Goal: Task Accomplishment & Management: Complete application form

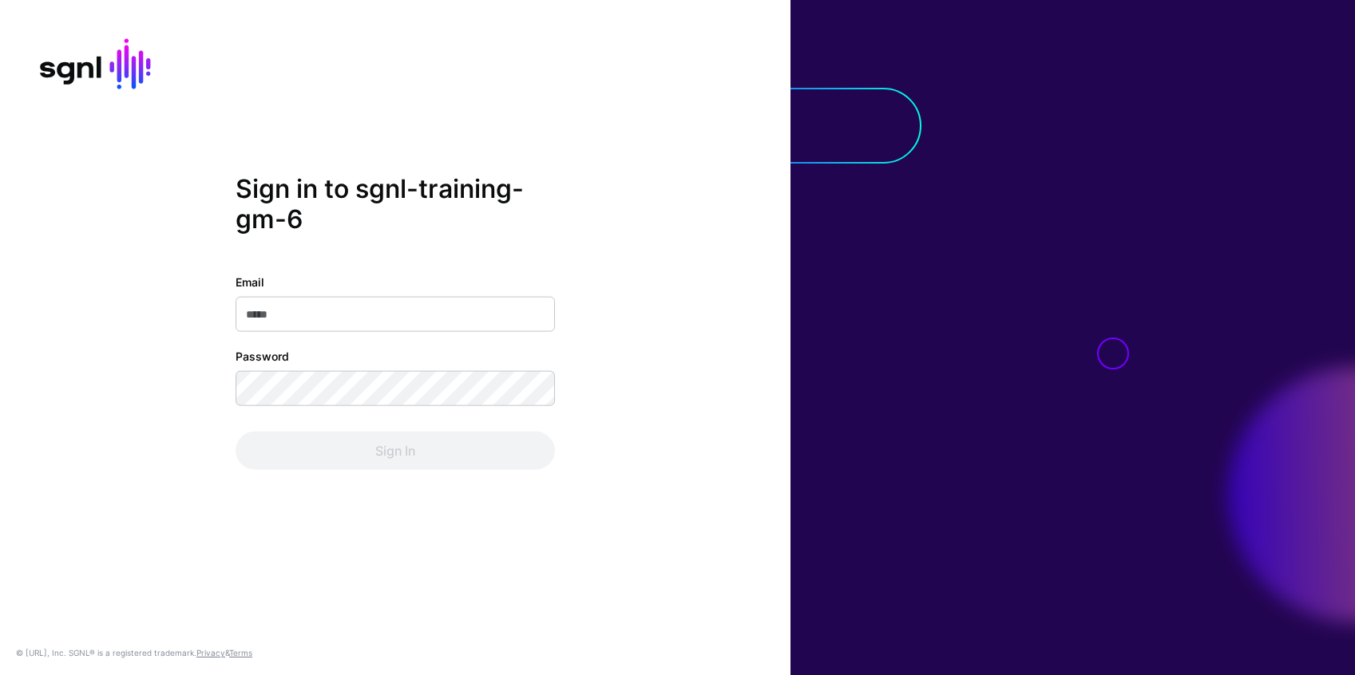
type input "**********"
click at [437, 464] on div "Sign In" at bounding box center [395, 450] width 319 height 38
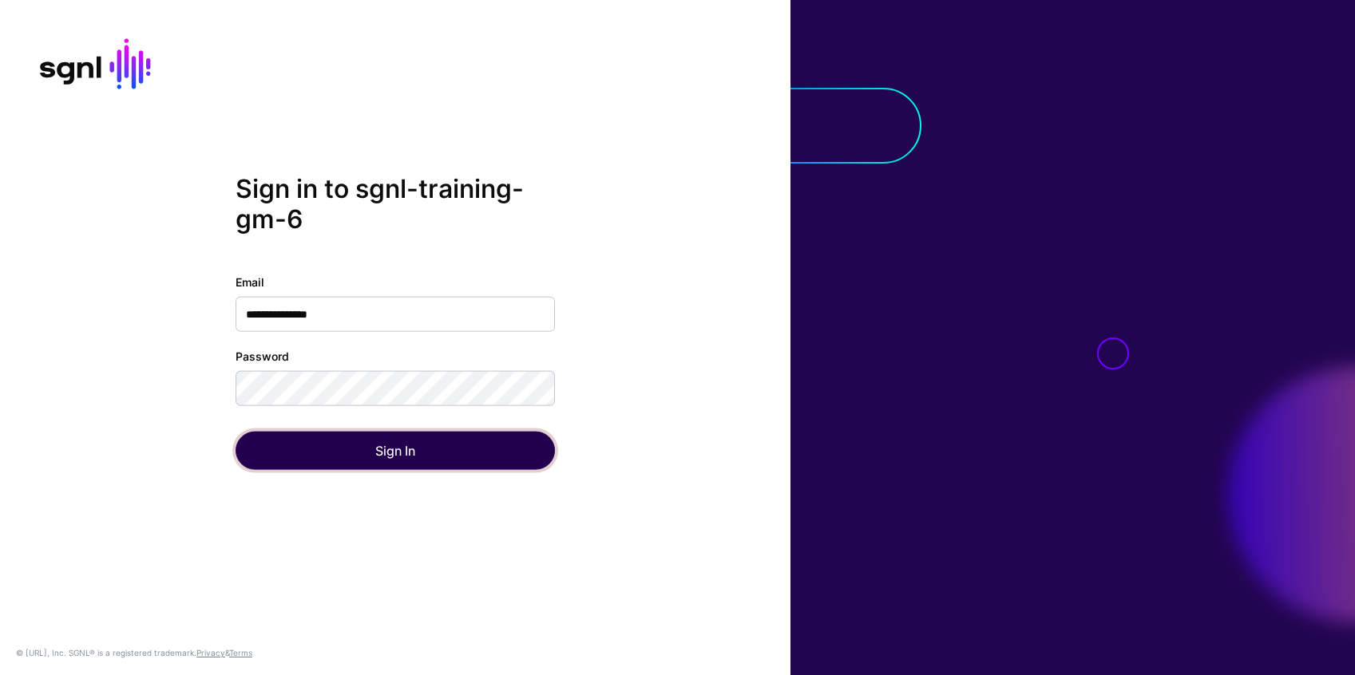
click at [448, 455] on button "Sign In" at bounding box center [395, 450] width 319 height 38
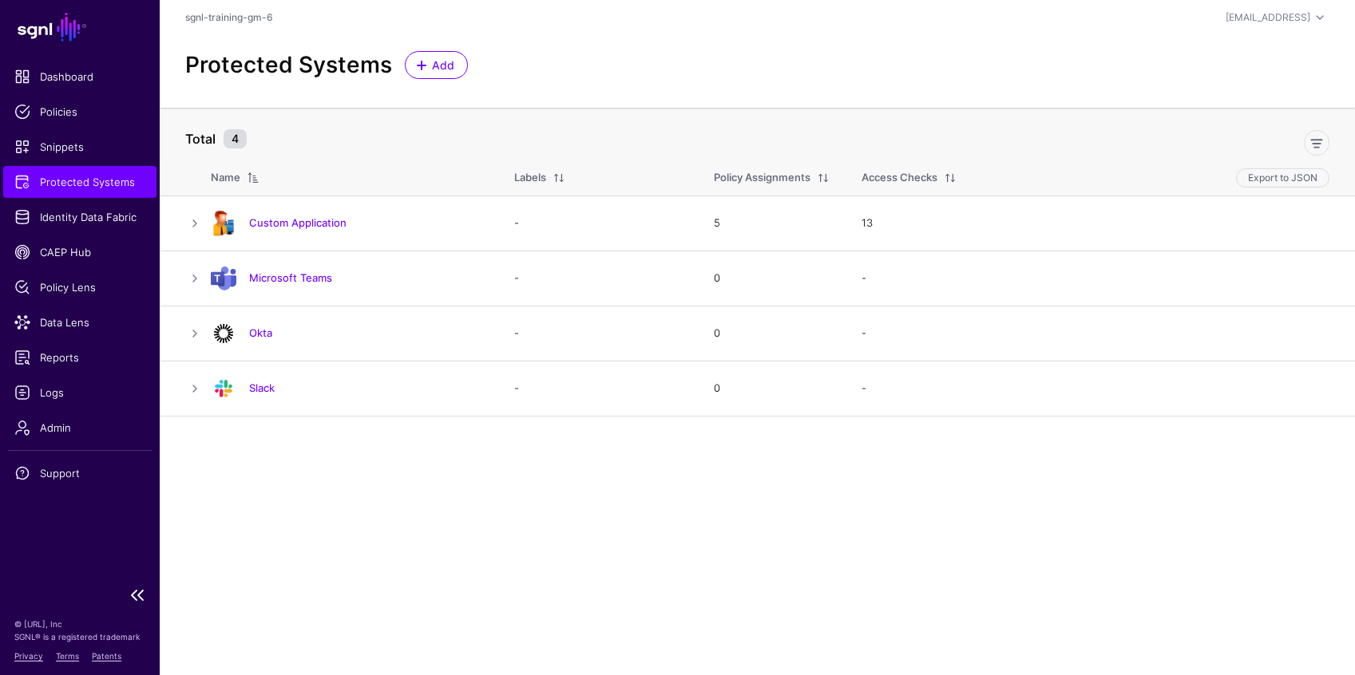
click at [64, 180] on span "Protected Systems" at bounding box center [79, 182] width 131 height 16
click at [112, 182] on span "Protected Systems" at bounding box center [79, 182] width 131 height 16
click at [433, 61] on span "Add" at bounding box center [443, 65] width 26 height 17
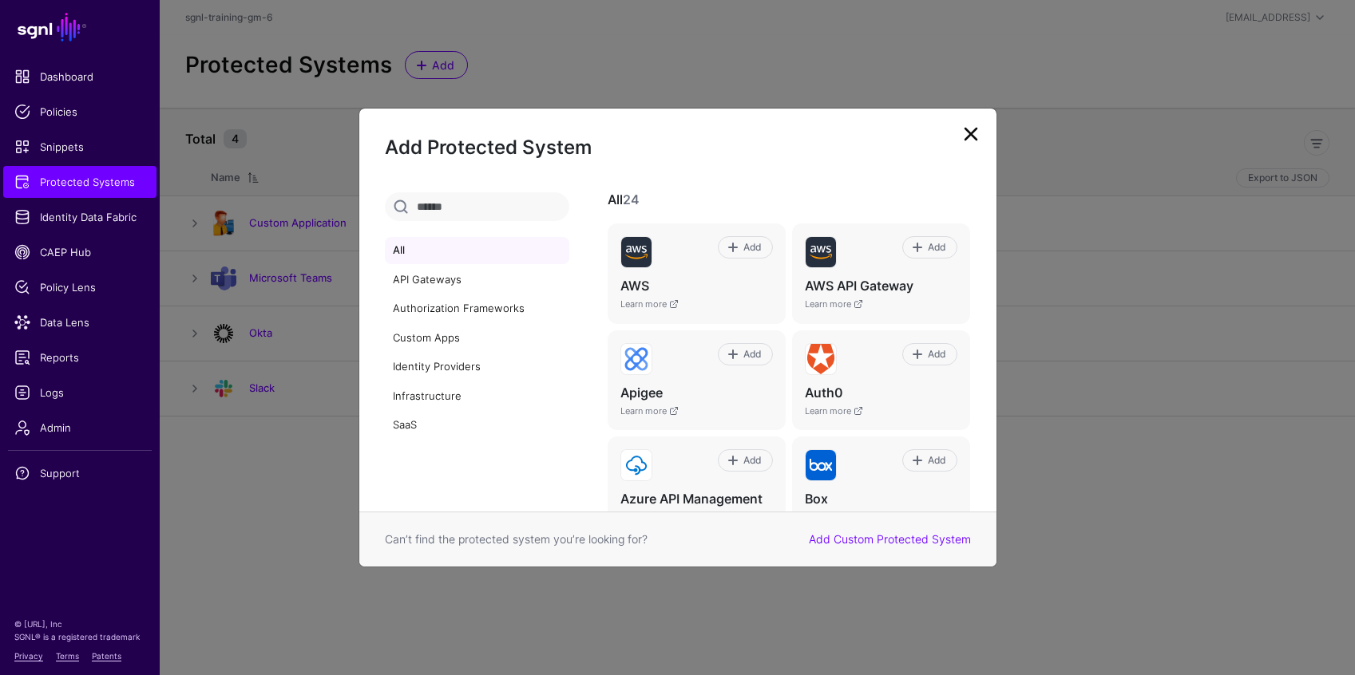
click at [977, 132] on link at bounding box center [971, 134] width 26 height 26
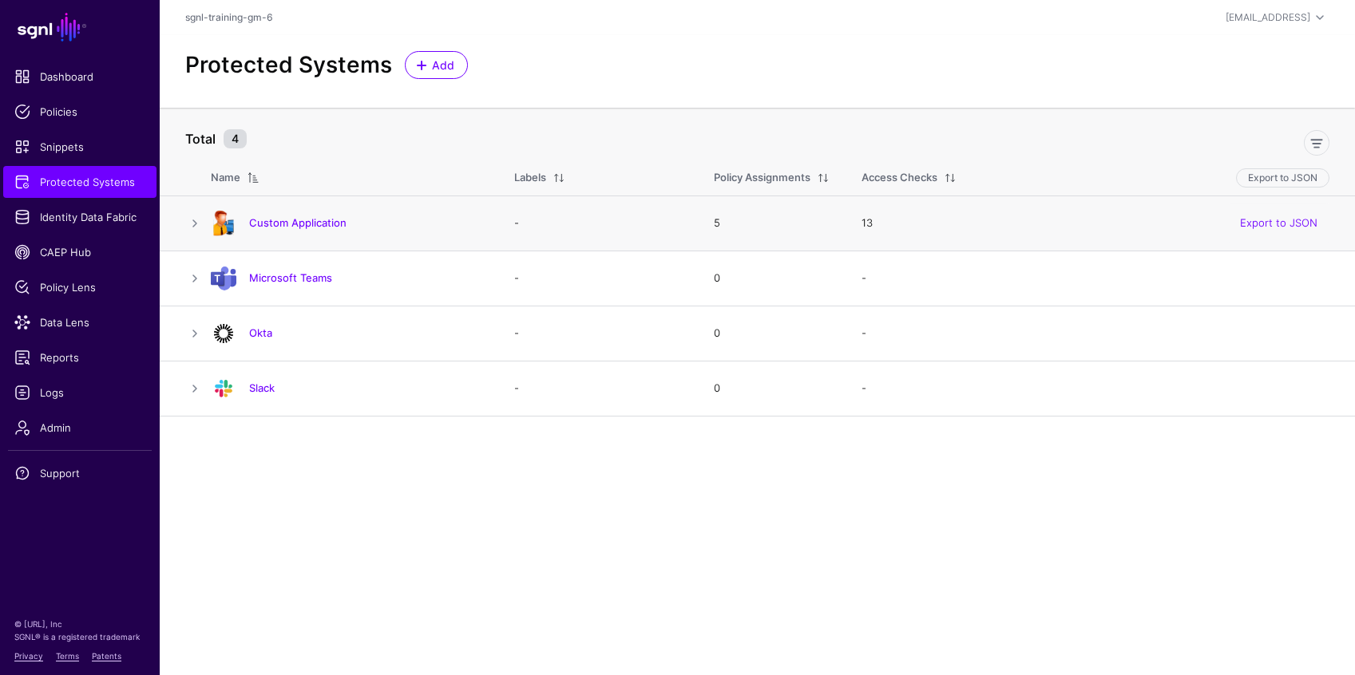
click at [368, 227] on h4 "Custom Application" at bounding box center [365, 223] width 233 height 14
click at [302, 230] on div "Custom Application" at bounding box center [346, 224] width 284 height 26
click at [303, 224] on link "Custom Application" at bounding box center [297, 222] width 97 height 13
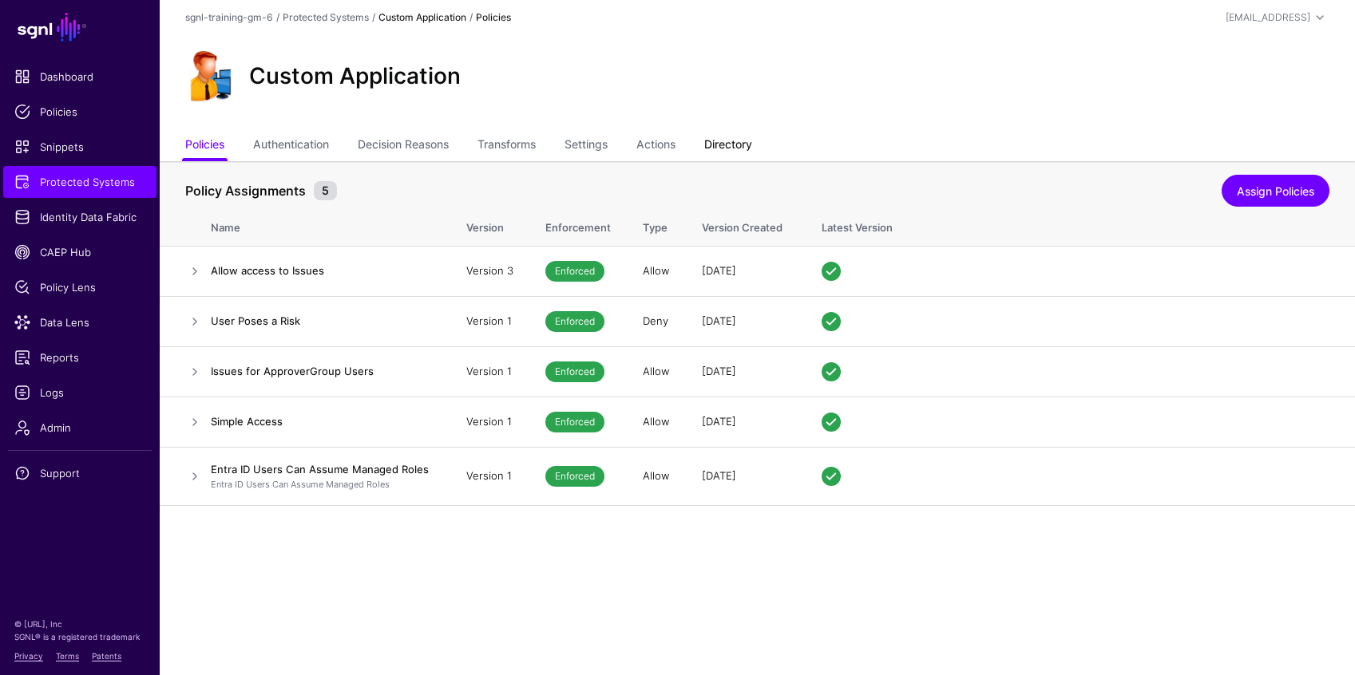
click at [750, 141] on link "Directory" at bounding box center [728, 146] width 48 height 30
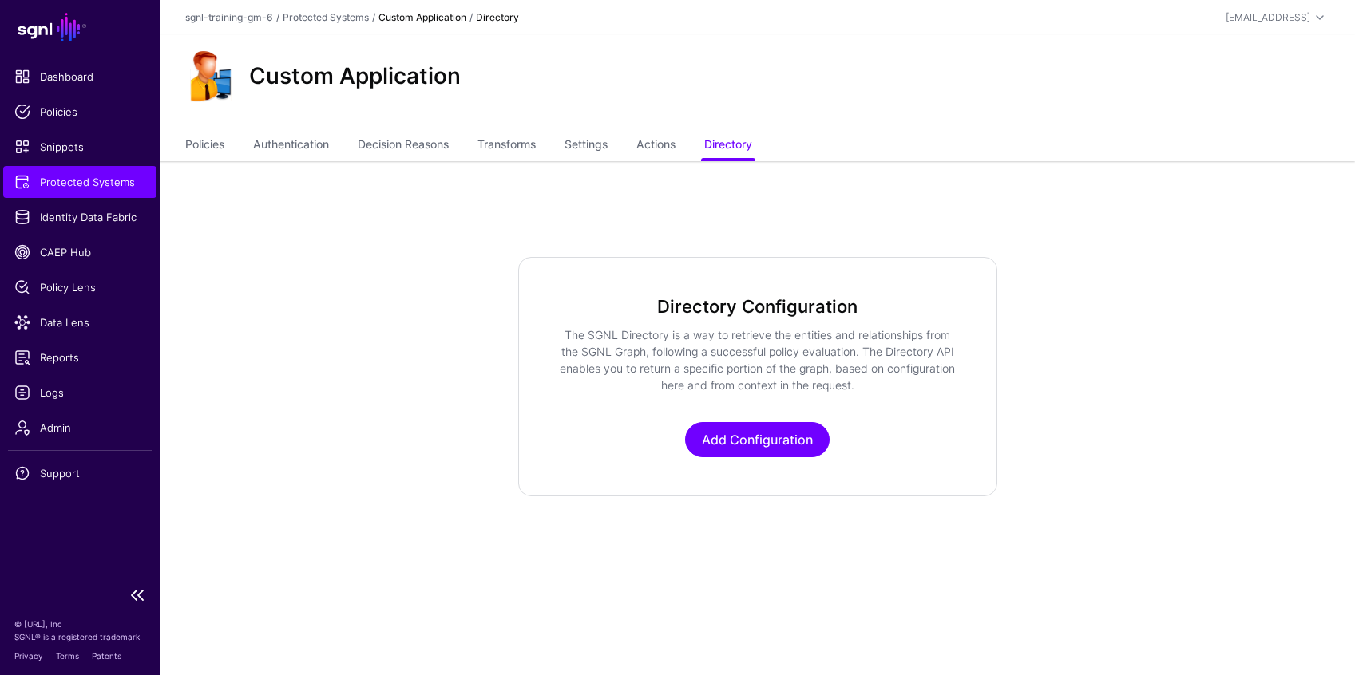
click at [99, 176] on span "Protected Systems" at bounding box center [79, 182] width 131 height 16
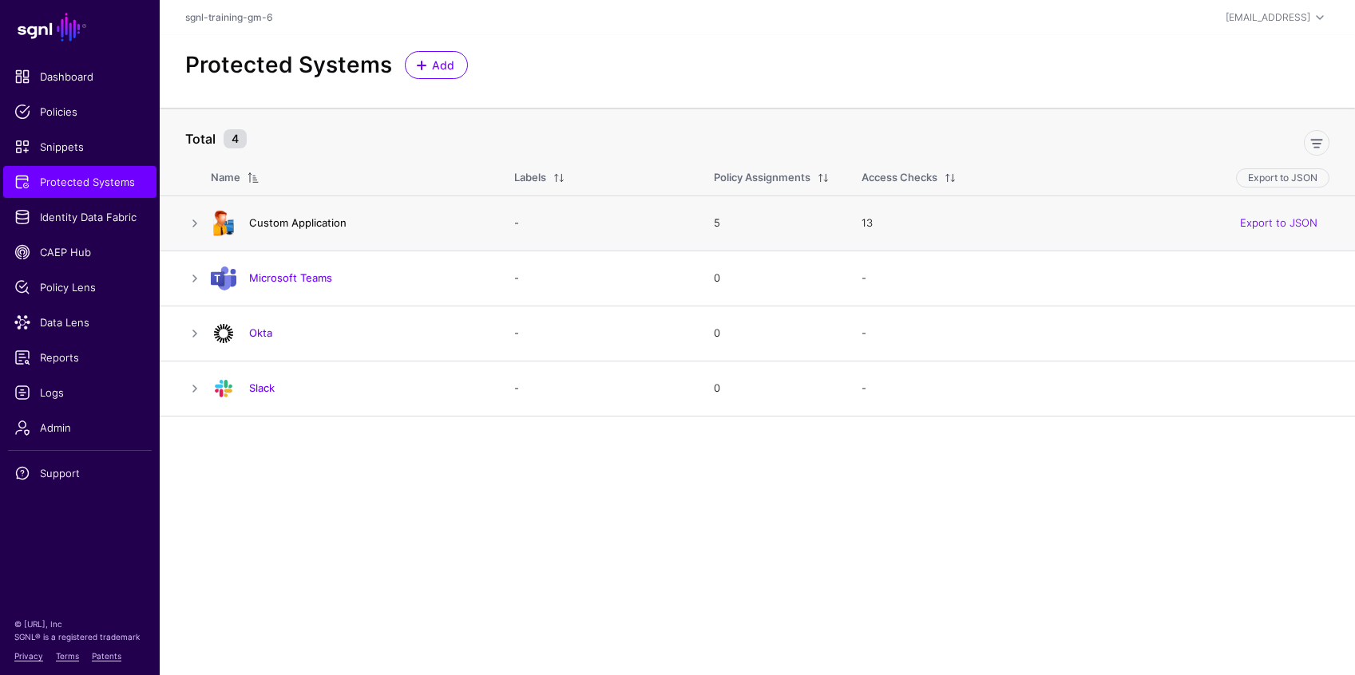
click at [275, 219] on link "Custom Application" at bounding box center [297, 222] width 97 height 13
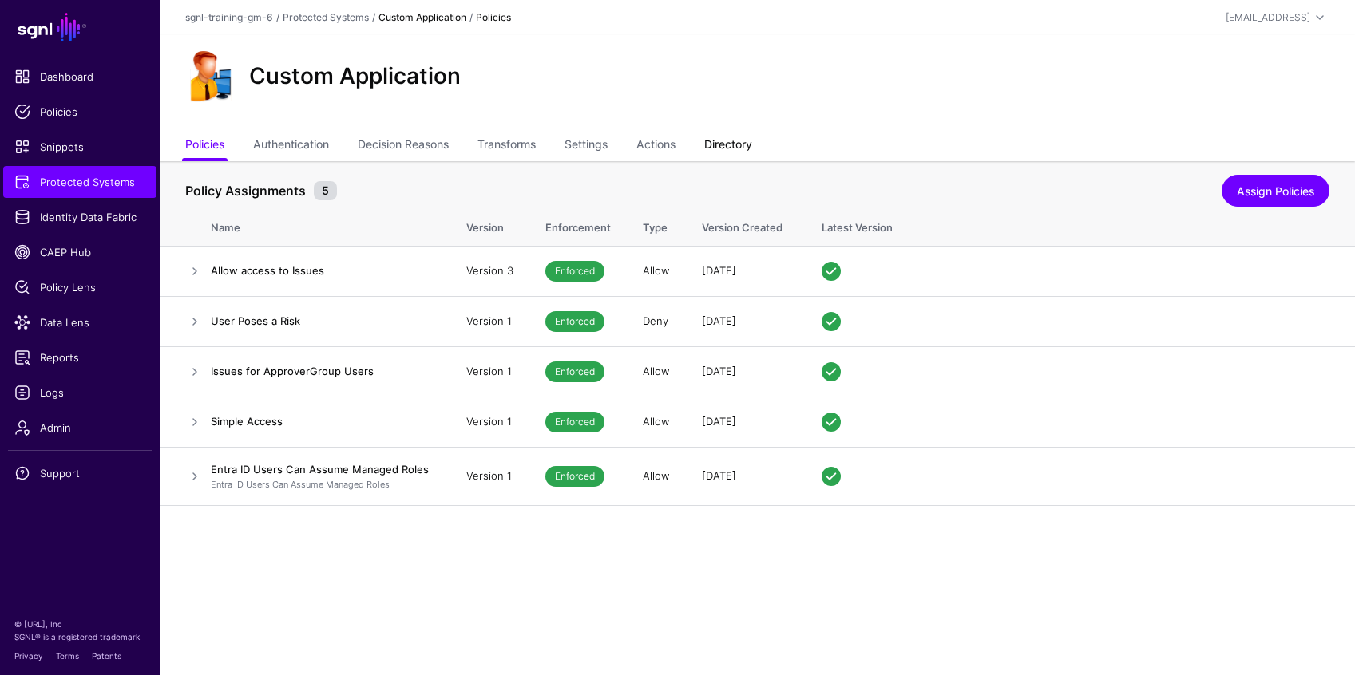
click at [740, 143] on link "Directory" at bounding box center [728, 146] width 48 height 30
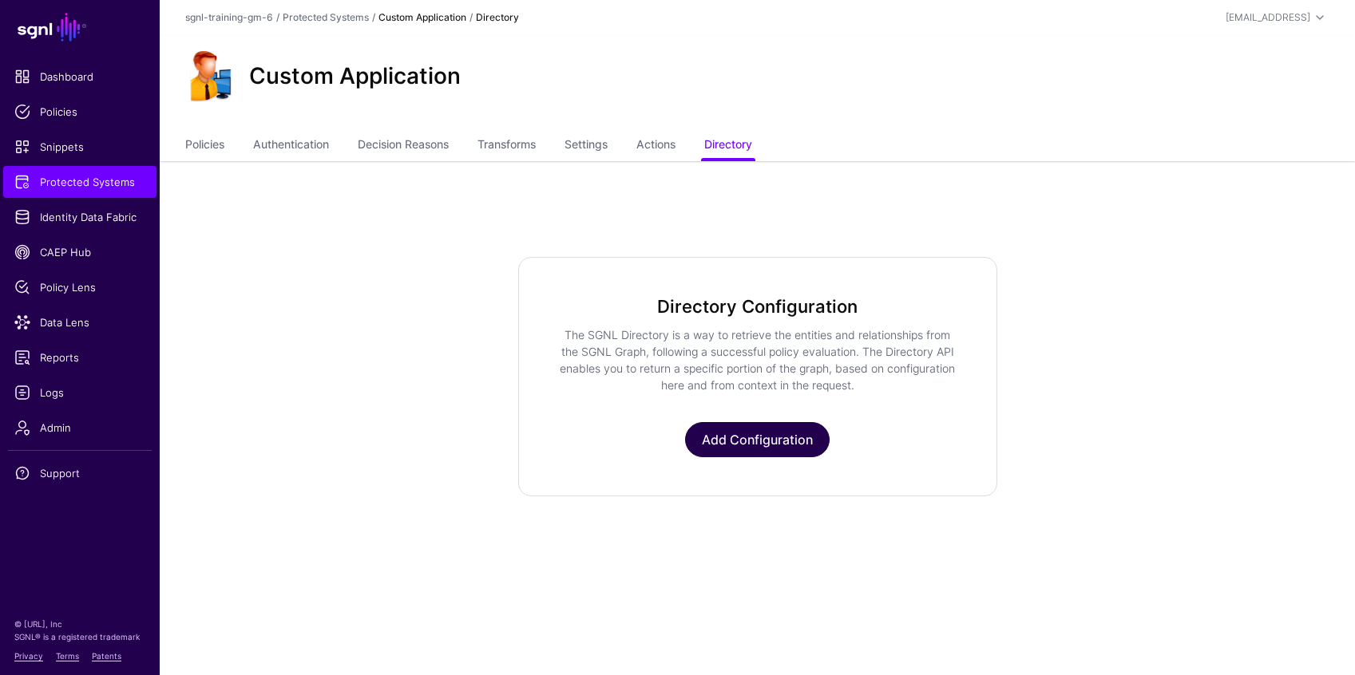
click at [722, 445] on link "Add Configuration" at bounding box center [757, 439] width 144 height 35
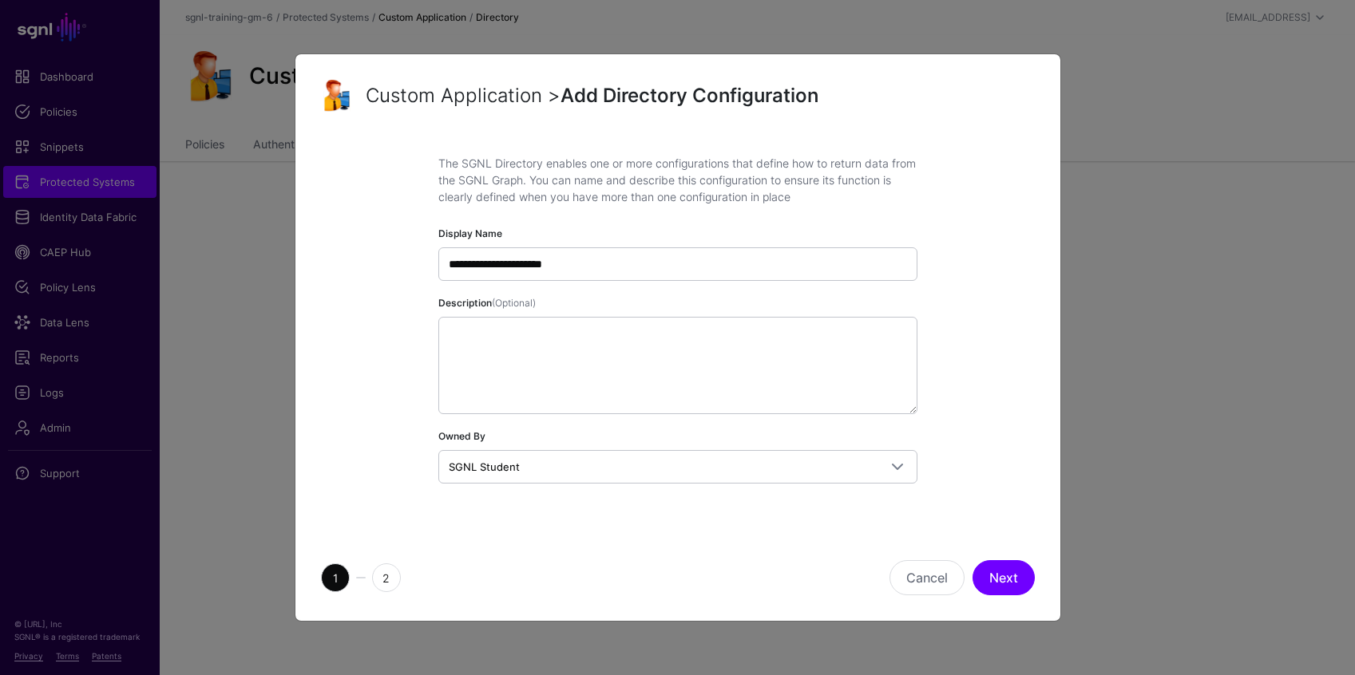
type input "**********"
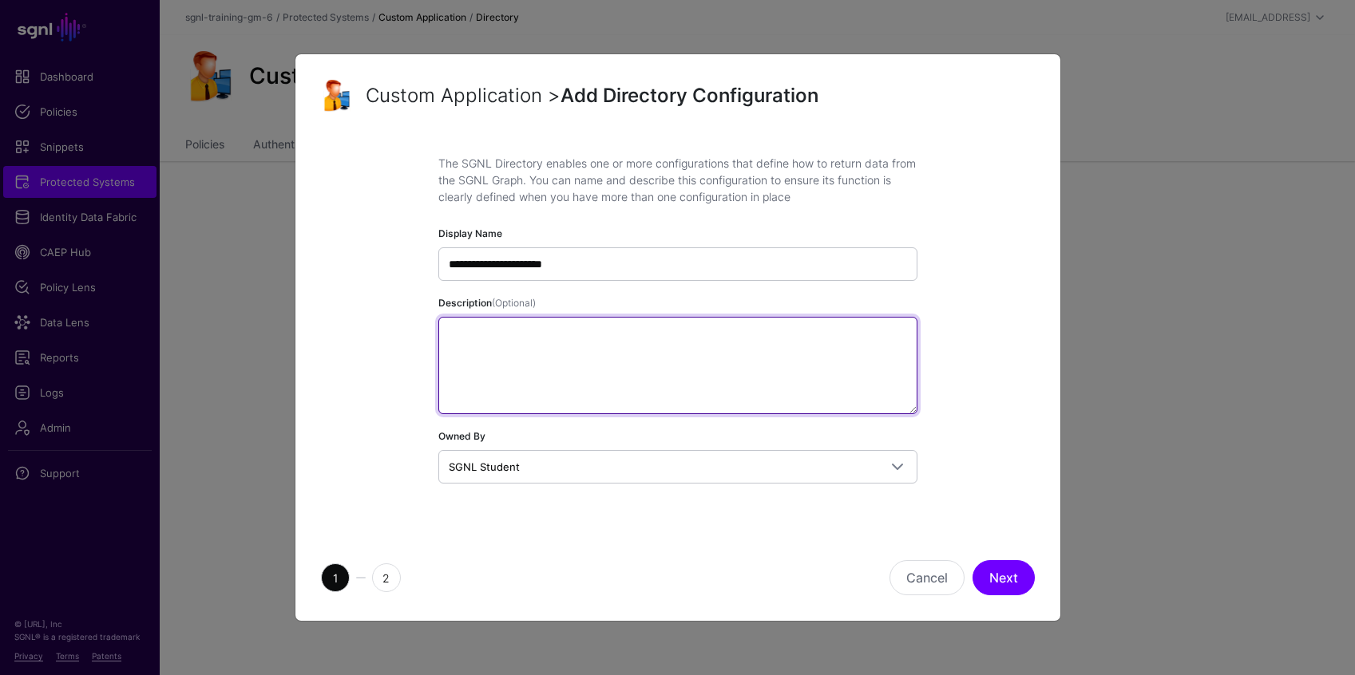
paste textarea "**********"
type textarea "**********"
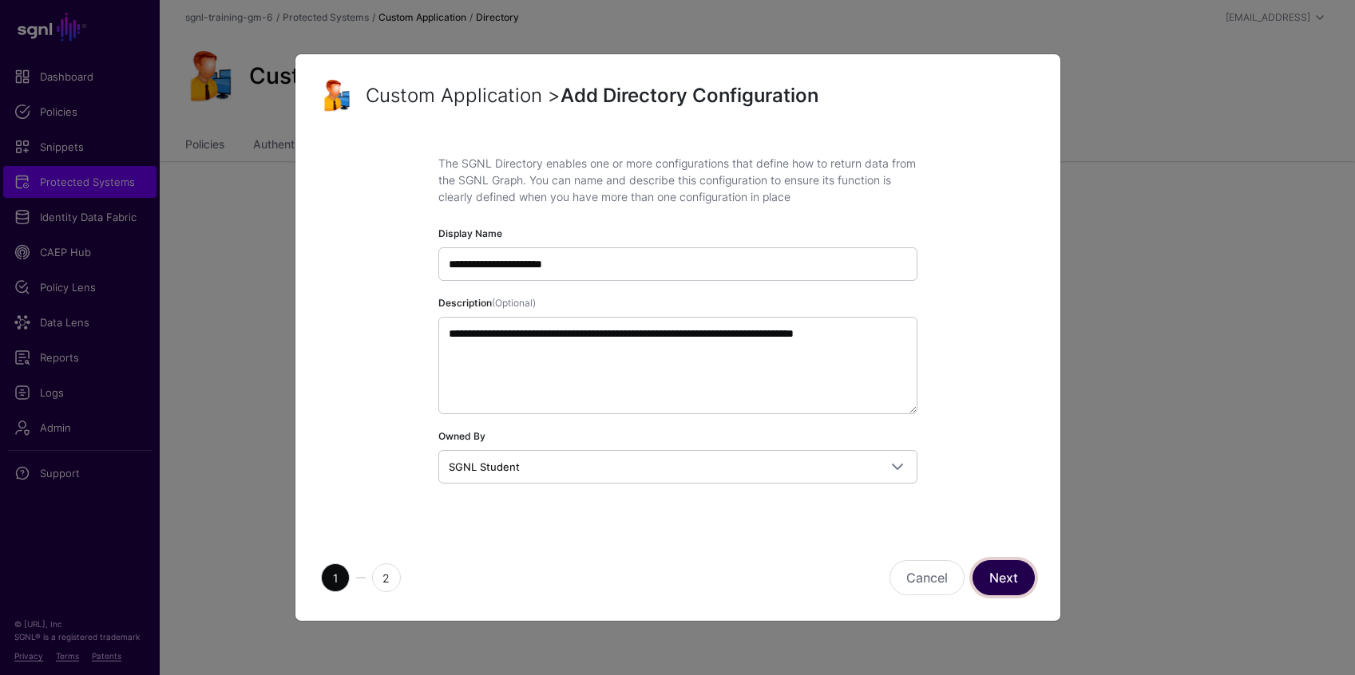
click at [1000, 578] on button "Next" at bounding box center [1003, 577] width 62 height 35
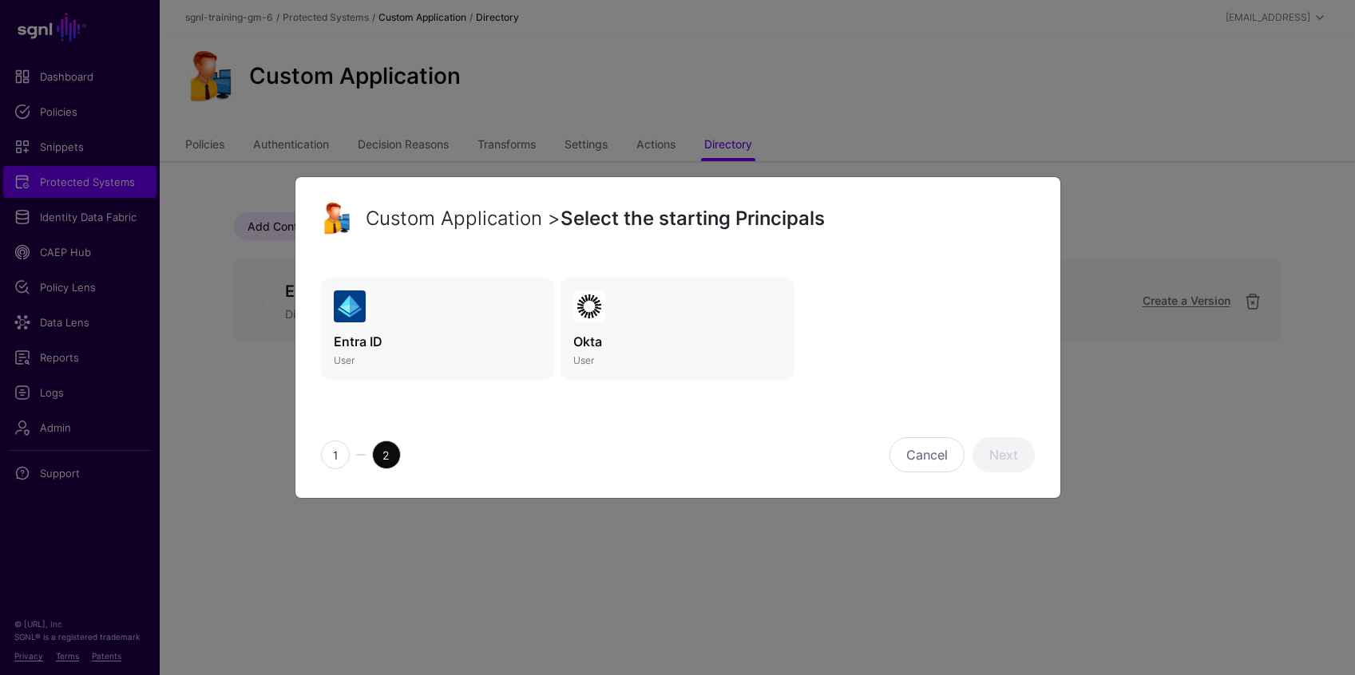
click at [474, 298] on link "Entra ID User" at bounding box center [438, 329] width 234 height 102
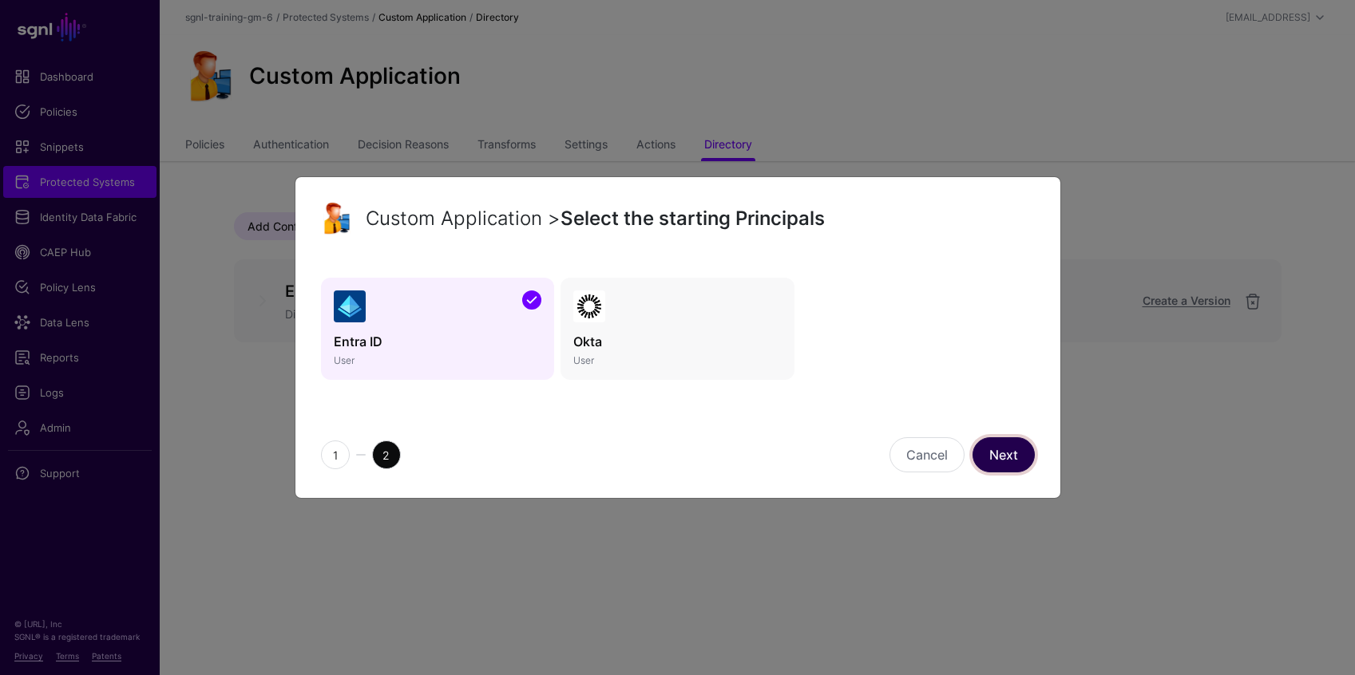
click at [1005, 457] on link "Next" at bounding box center [1003, 454] width 62 height 35
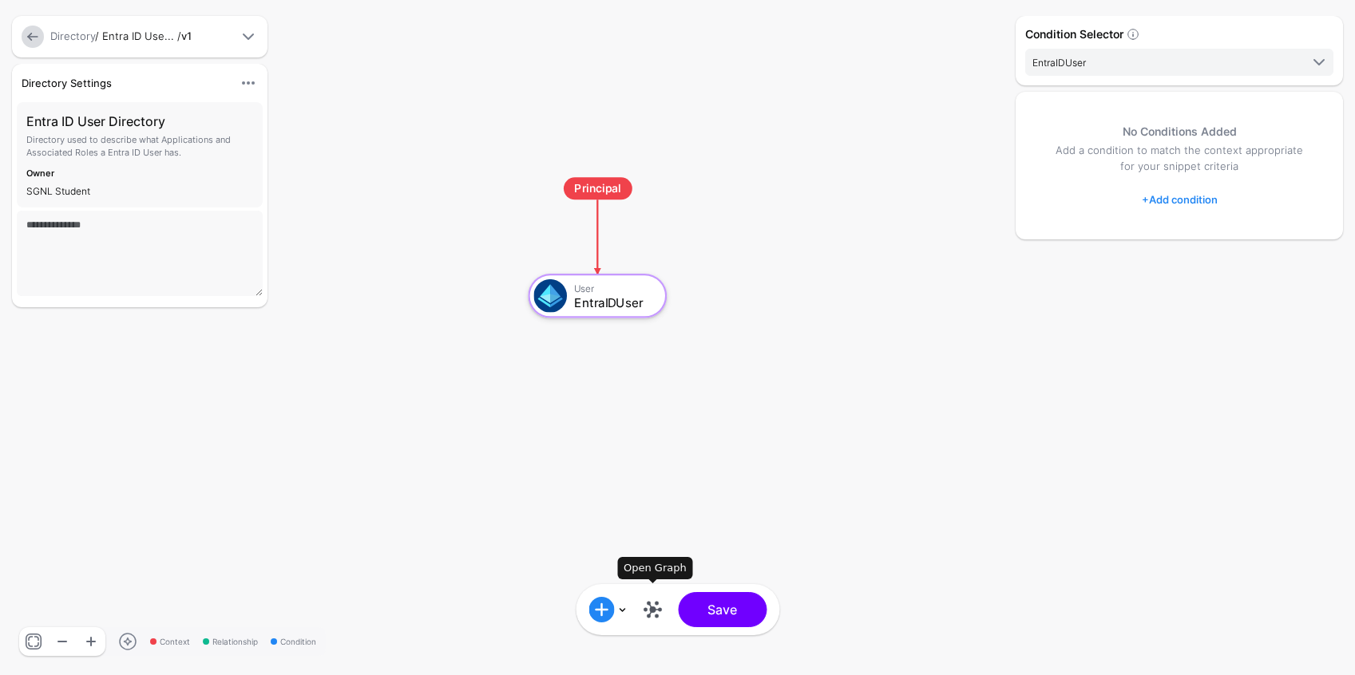
click at [648, 611] on link at bounding box center [652, 610] width 26 height 26
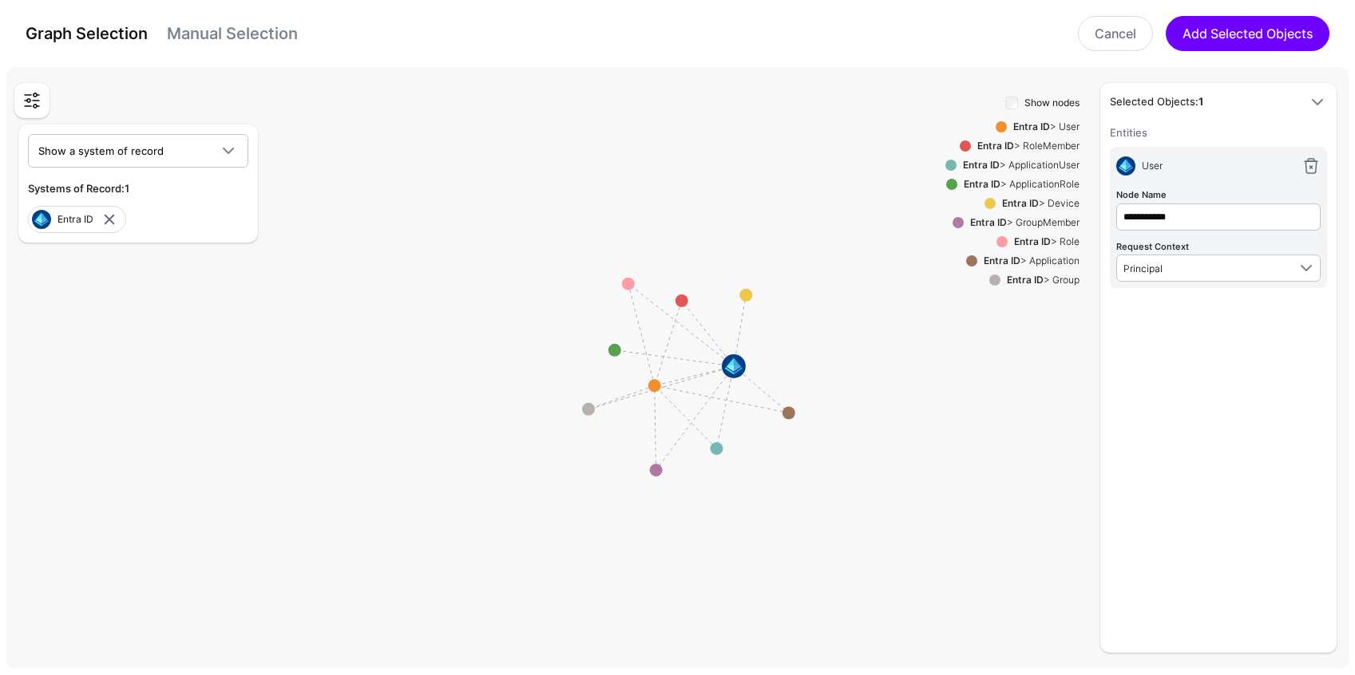
click at [267, 30] on link "Manual Selection" at bounding box center [232, 33] width 131 height 19
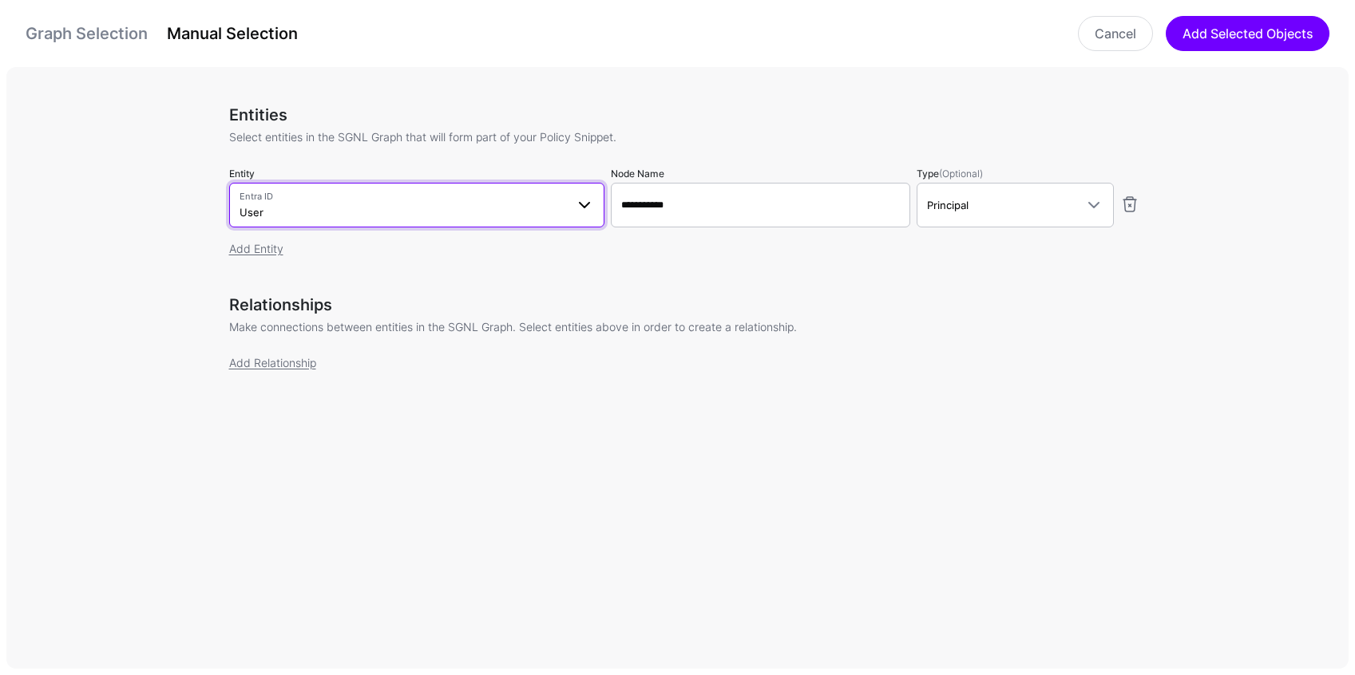
click at [386, 208] on span "Entra ID User" at bounding box center [402, 205] width 326 height 30
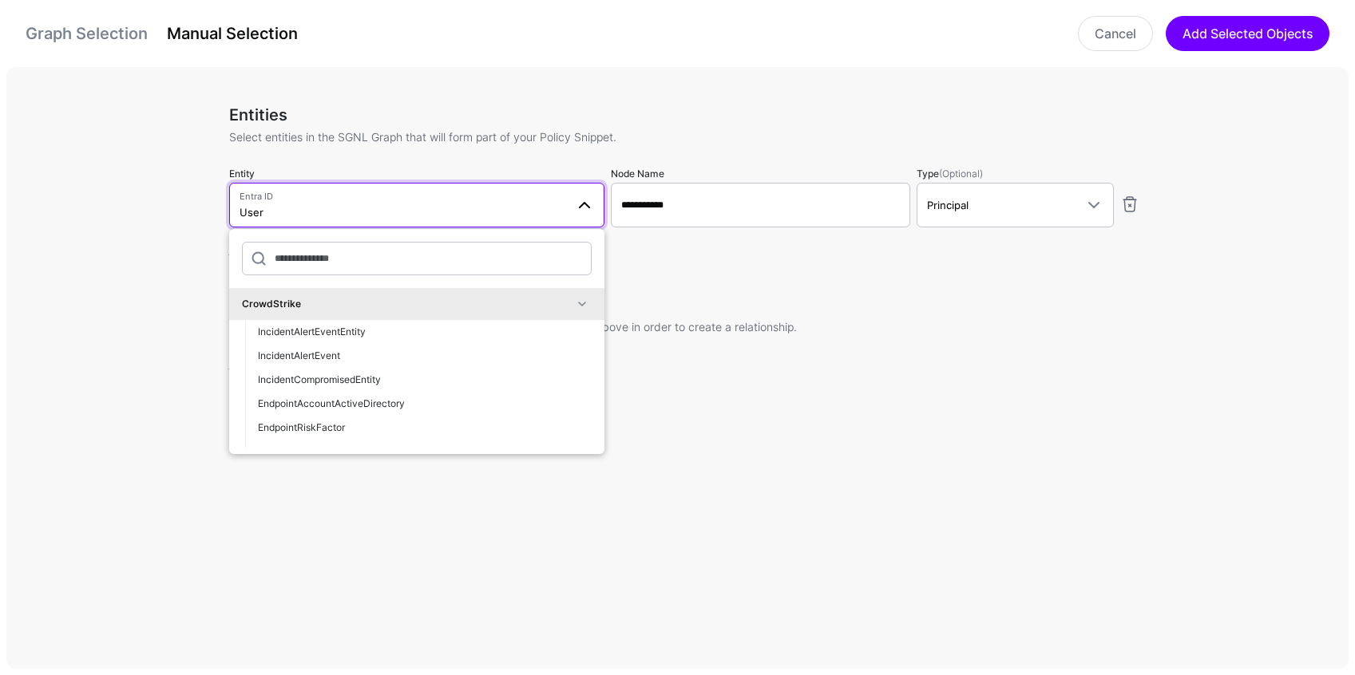
click at [104, 274] on div "**********" at bounding box center [683, 371] width 1355 height 608
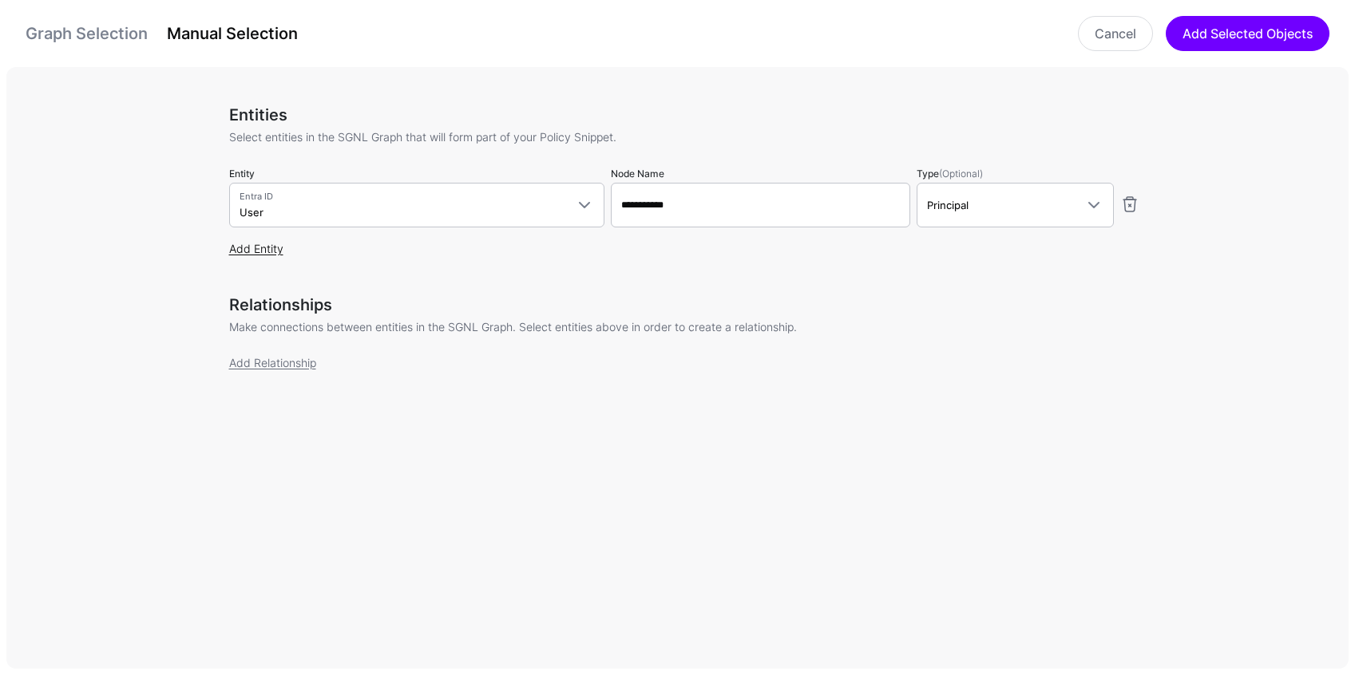
click at [251, 251] on link "Add Entity" at bounding box center [256, 249] width 54 height 14
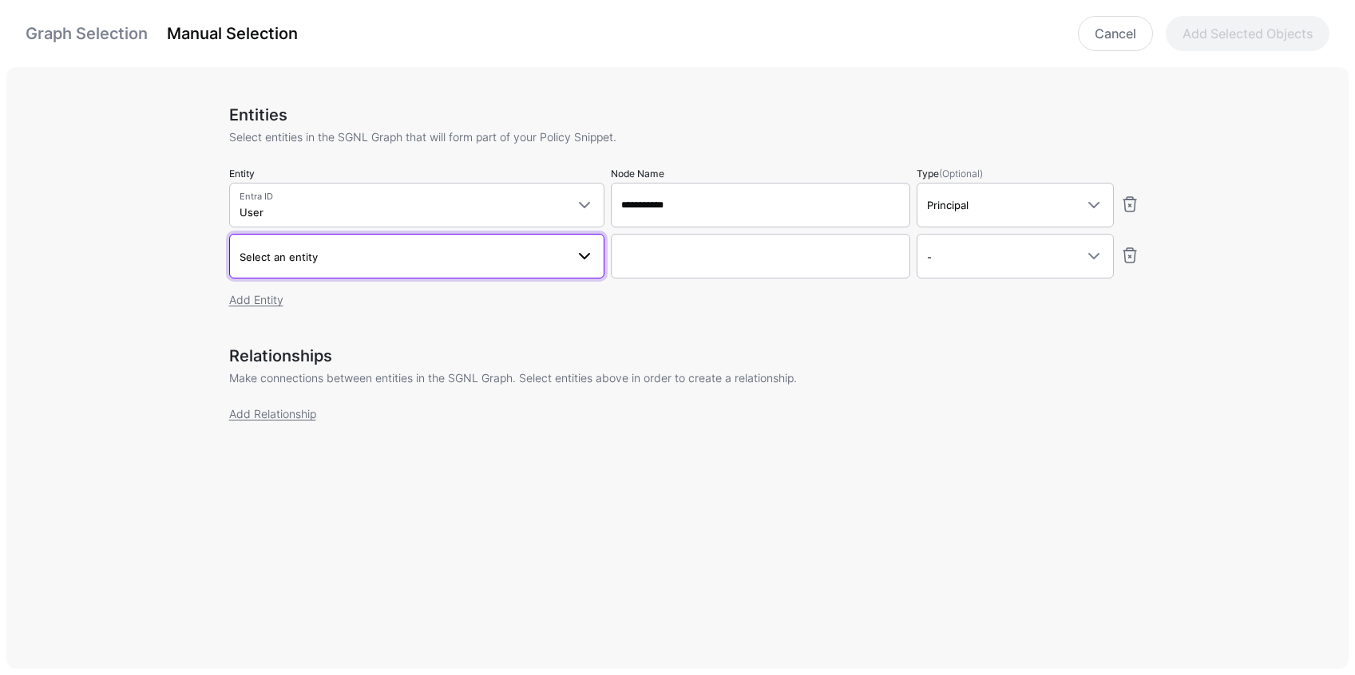
click at [251, 261] on span "Select an entity" at bounding box center [278, 257] width 78 height 13
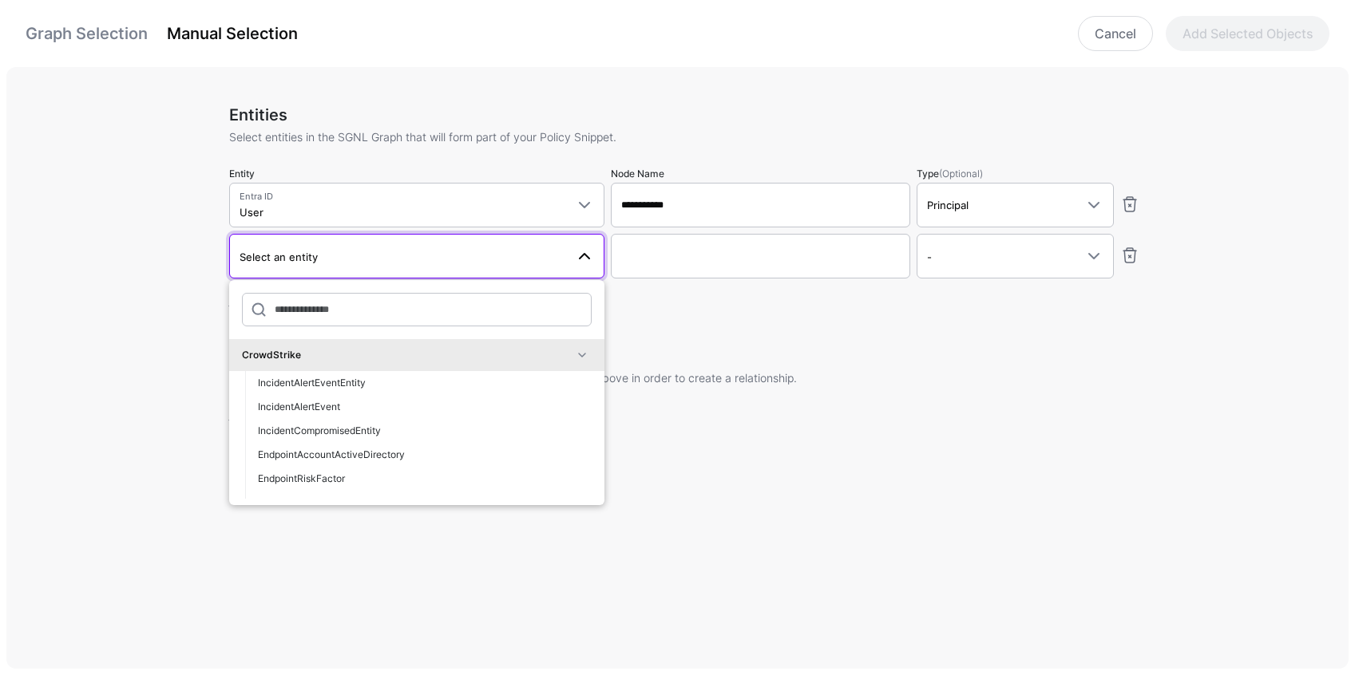
click at [180, 271] on div "**********" at bounding box center [683, 371] width 1355 height 608
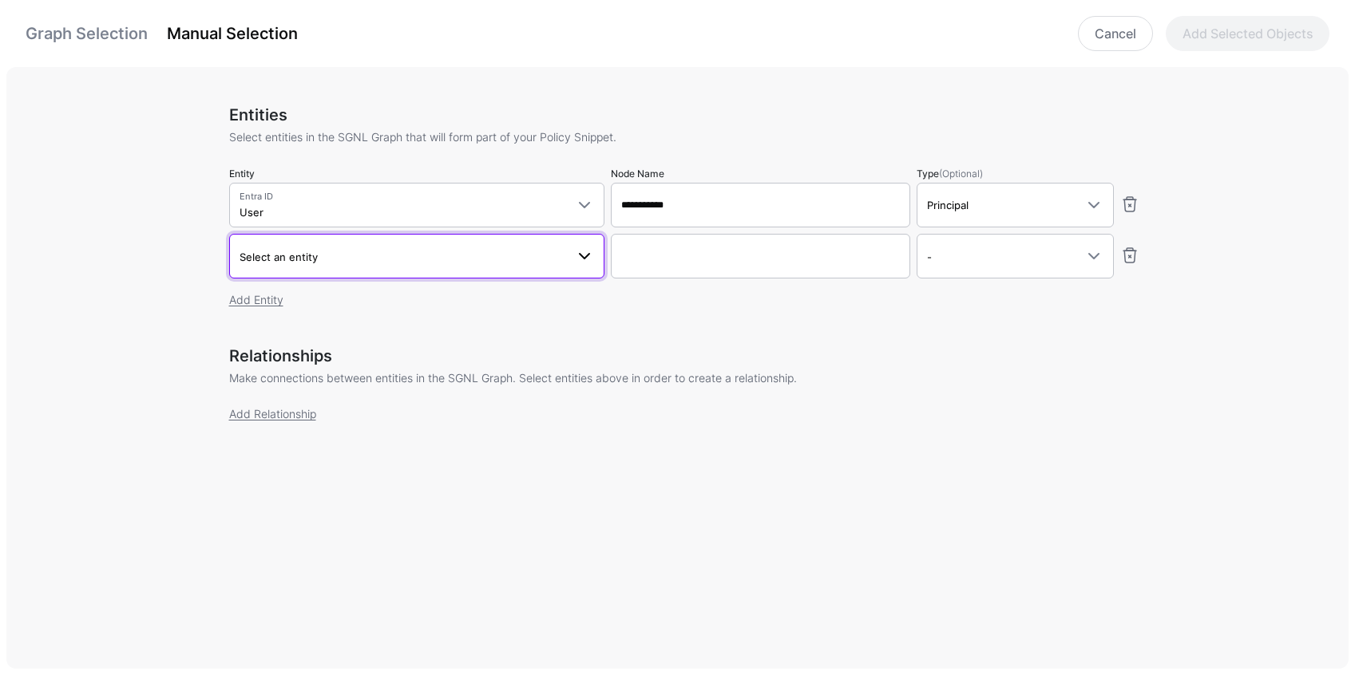
click at [341, 266] on span "Select an entity" at bounding box center [416, 256] width 354 height 19
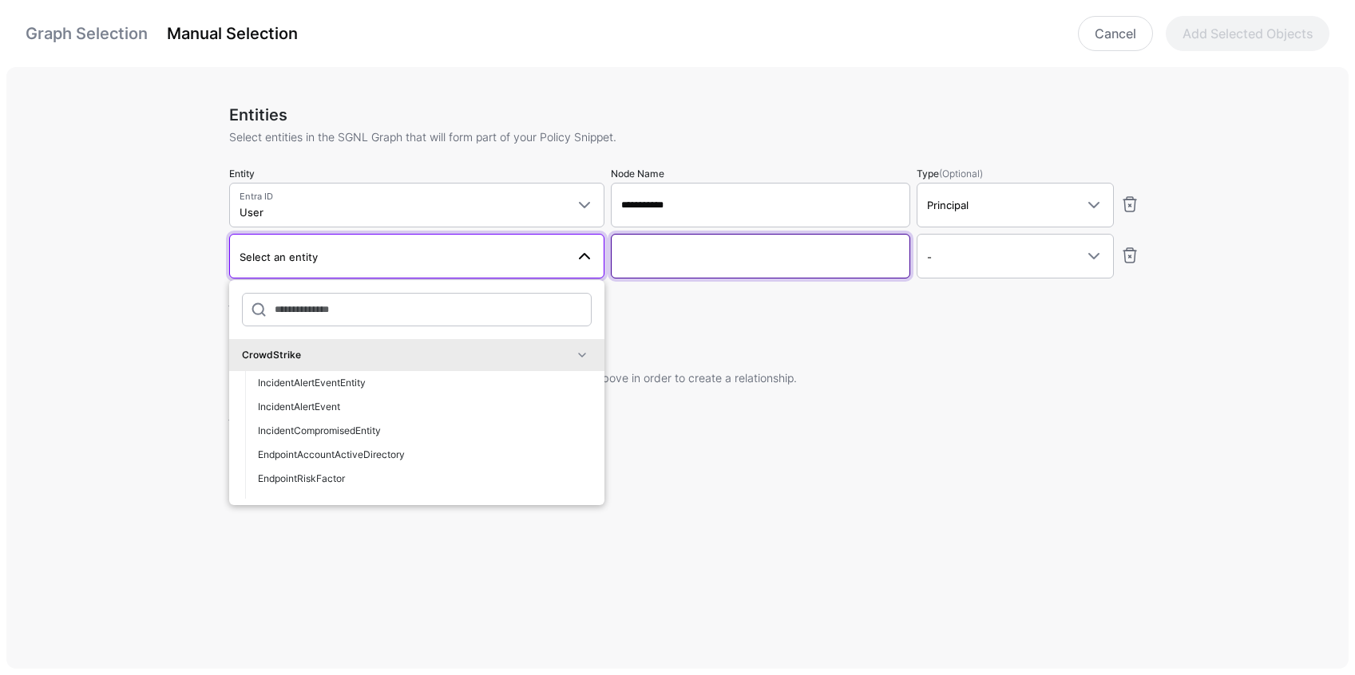
click at [642, 271] on input "Node Name" at bounding box center [760, 256] width 299 height 45
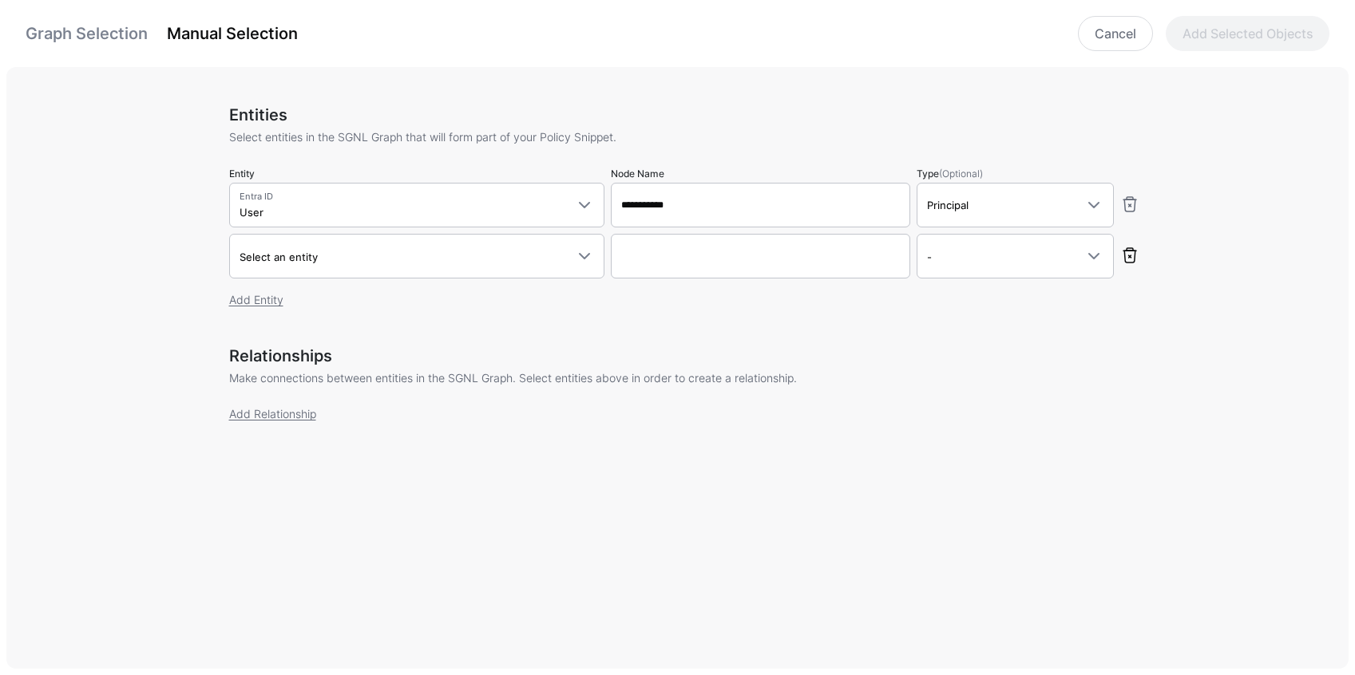
click at [1131, 256] on link at bounding box center [1129, 255] width 19 height 19
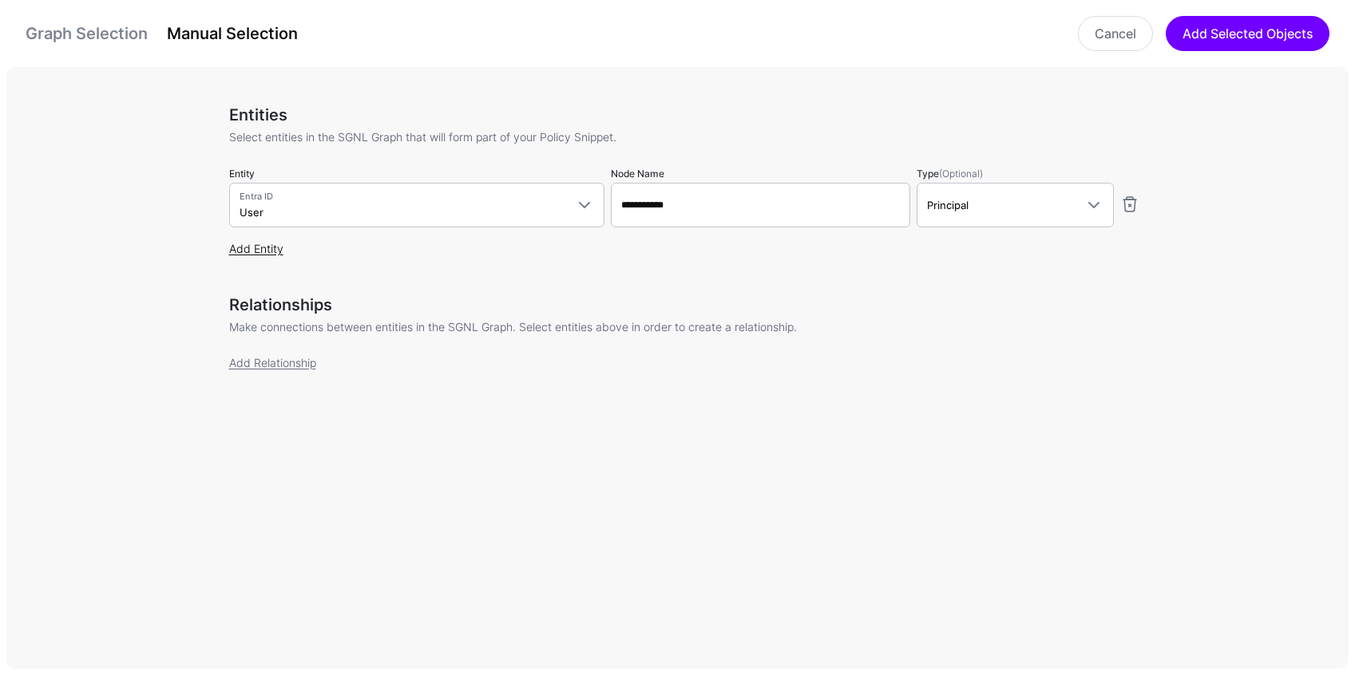
click at [263, 250] on link "Add Entity" at bounding box center [256, 249] width 54 height 14
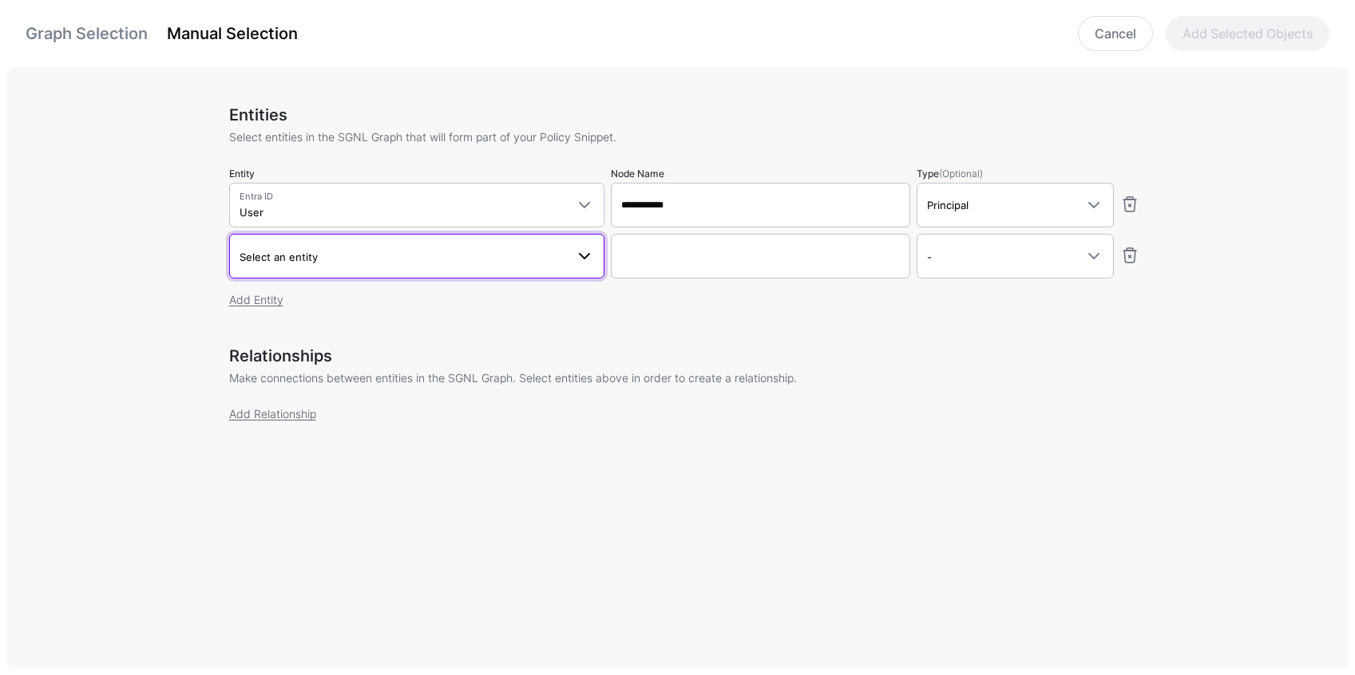
click at [283, 258] on span "Select an entity" at bounding box center [278, 257] width 78 height 13
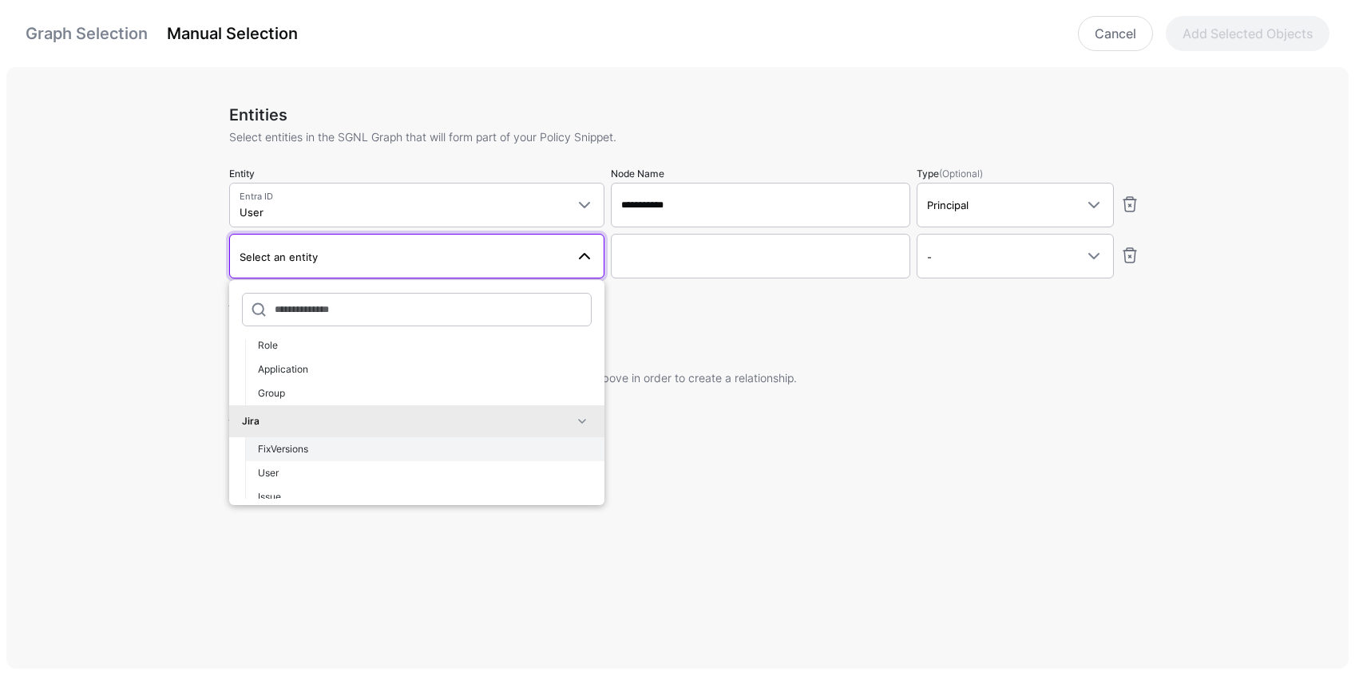
scroll to position [521, 0]
click at [315, 377] on div "Application" at bounding box center [425, 373] width 334 height 14
type input "**********"
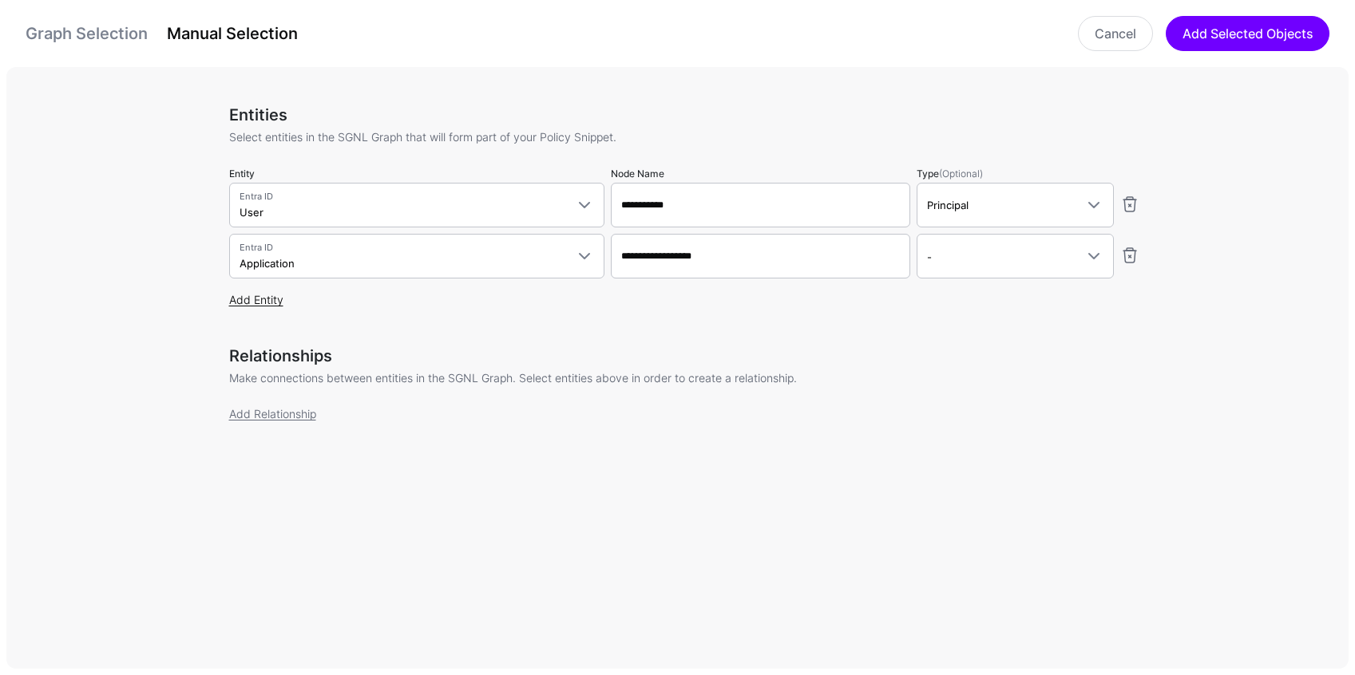
click at [271, 303] on link "Add Entity" at bounding box center [256, 300] width 54 height 14
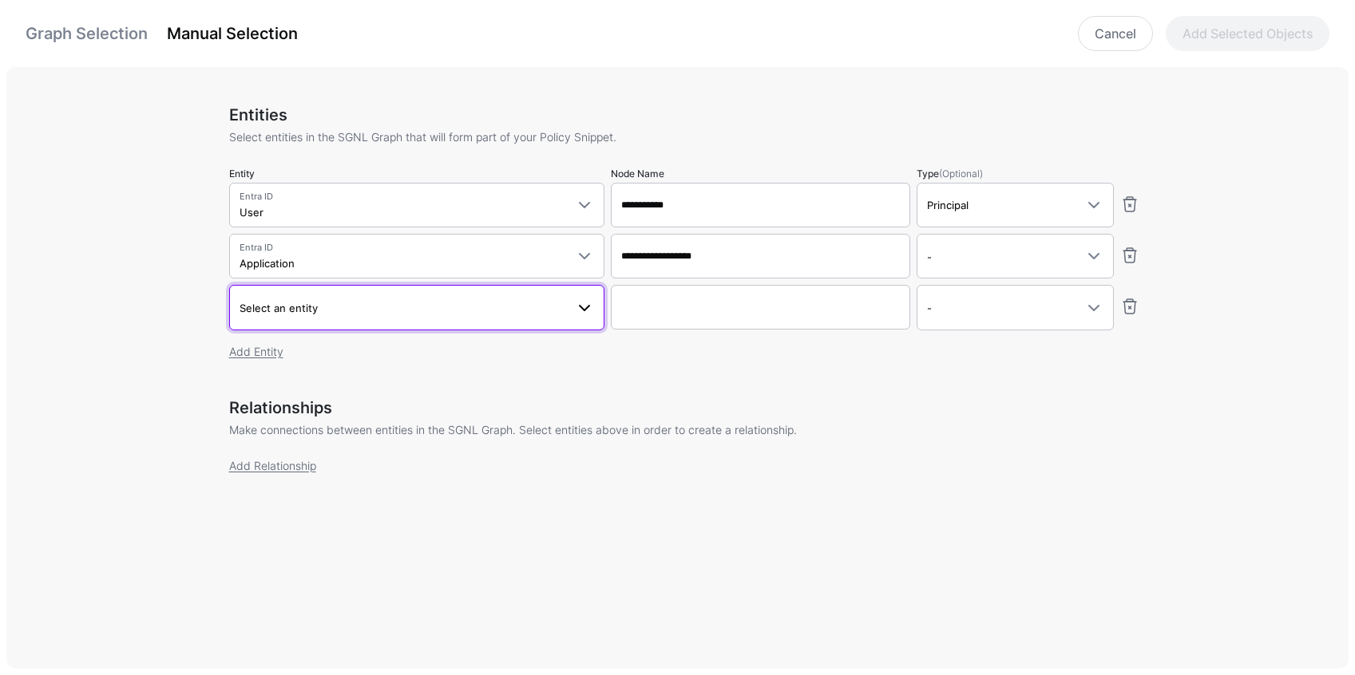
click at [270, 307] on span "Select an entity" at bounding box center [278, 308] width 78 height 13
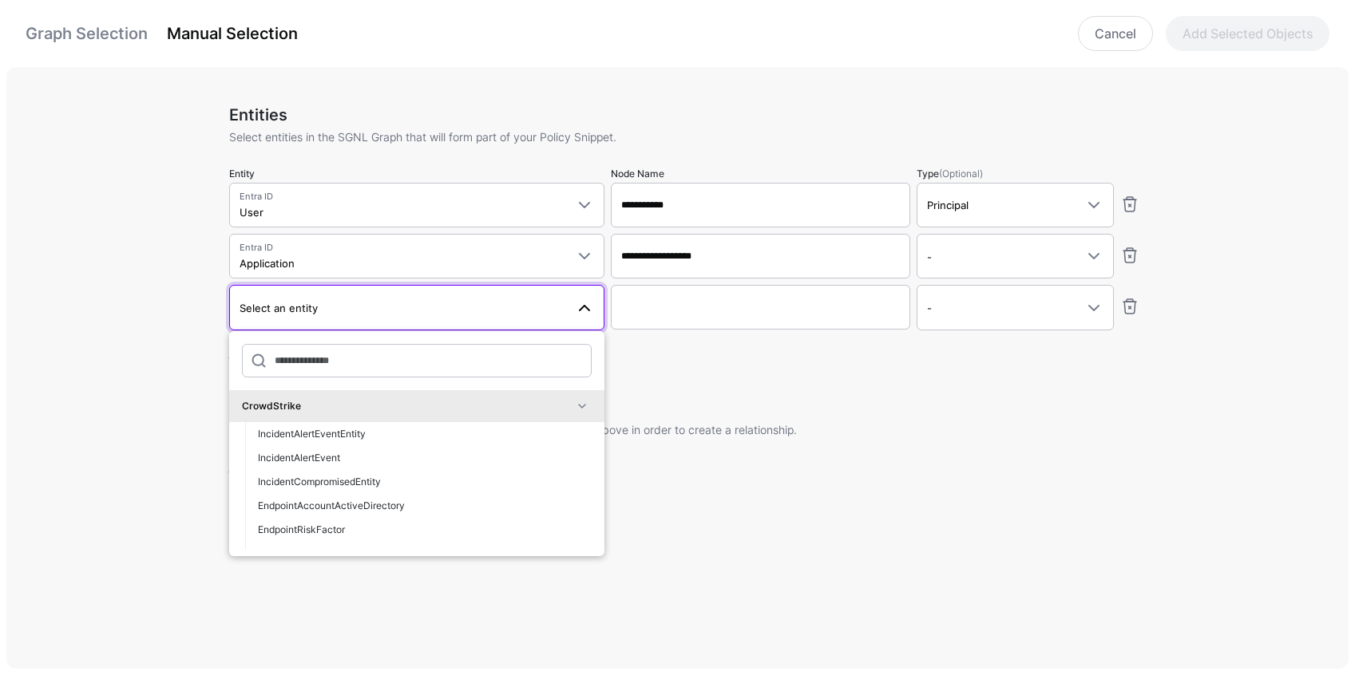
click at [572, 411] on span at bounding box center [581, 406] width 19 height 19
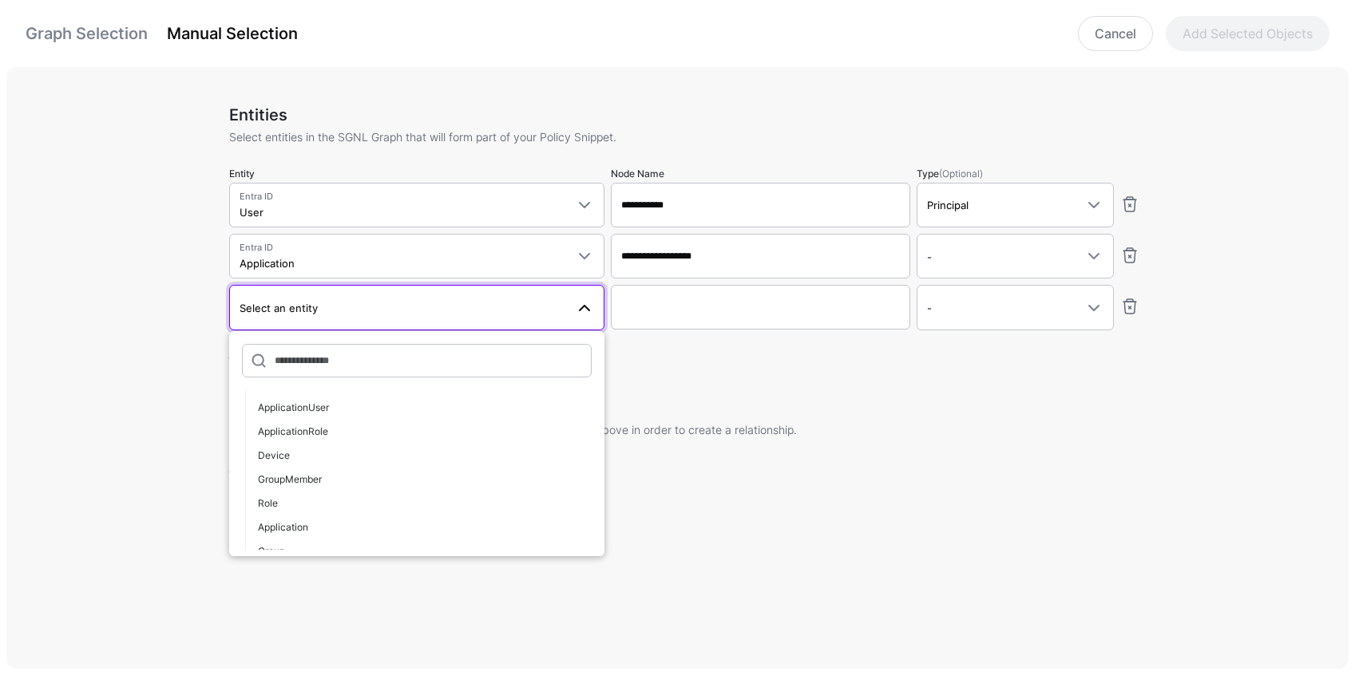
scroll to position [133, 0]
click at [295, 469] on button "Role" at bounding box center [424, 477] width 359 height 24
type input "**********"
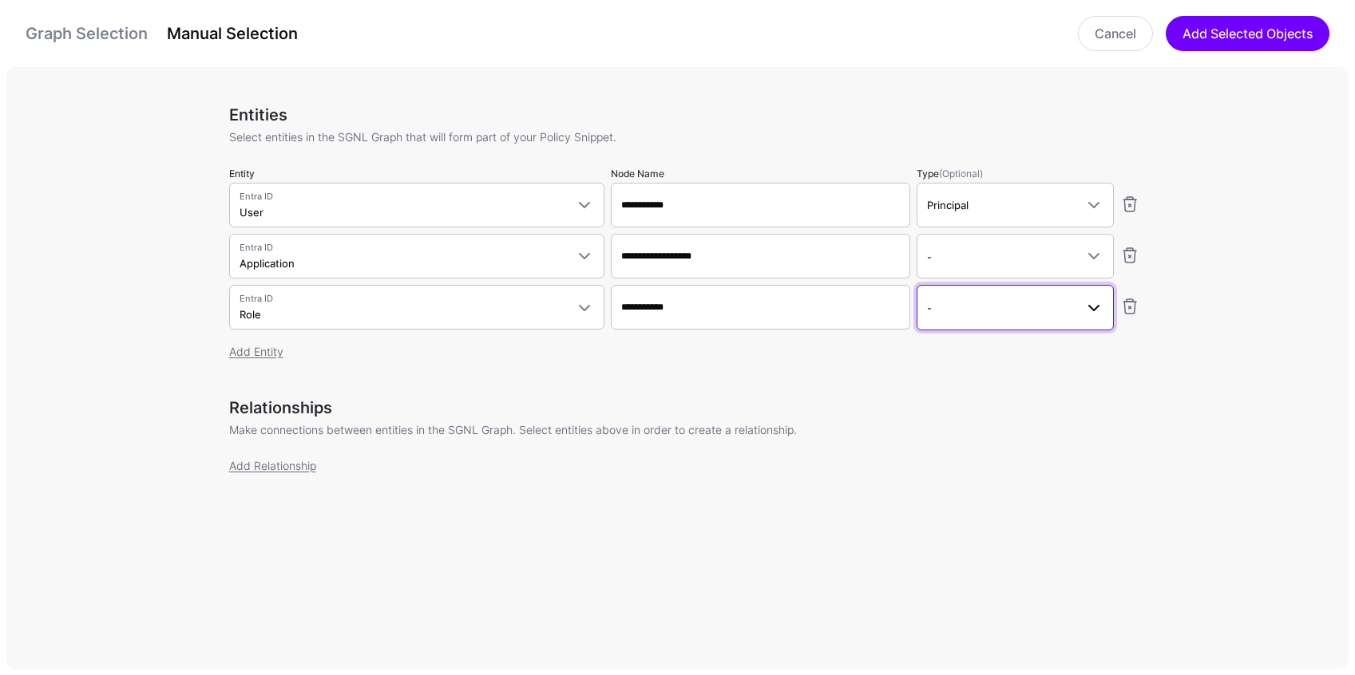
click at [938, 311] on span "-" at bounding box center [1001, 308] width 148 height 18
click at [943, 418] on span "Asset" at bounding box center [941, 421] width 25 height 12
click at [315, 470] on link "Add Relationship" at bounding box center [272, 466] width 87 height 14
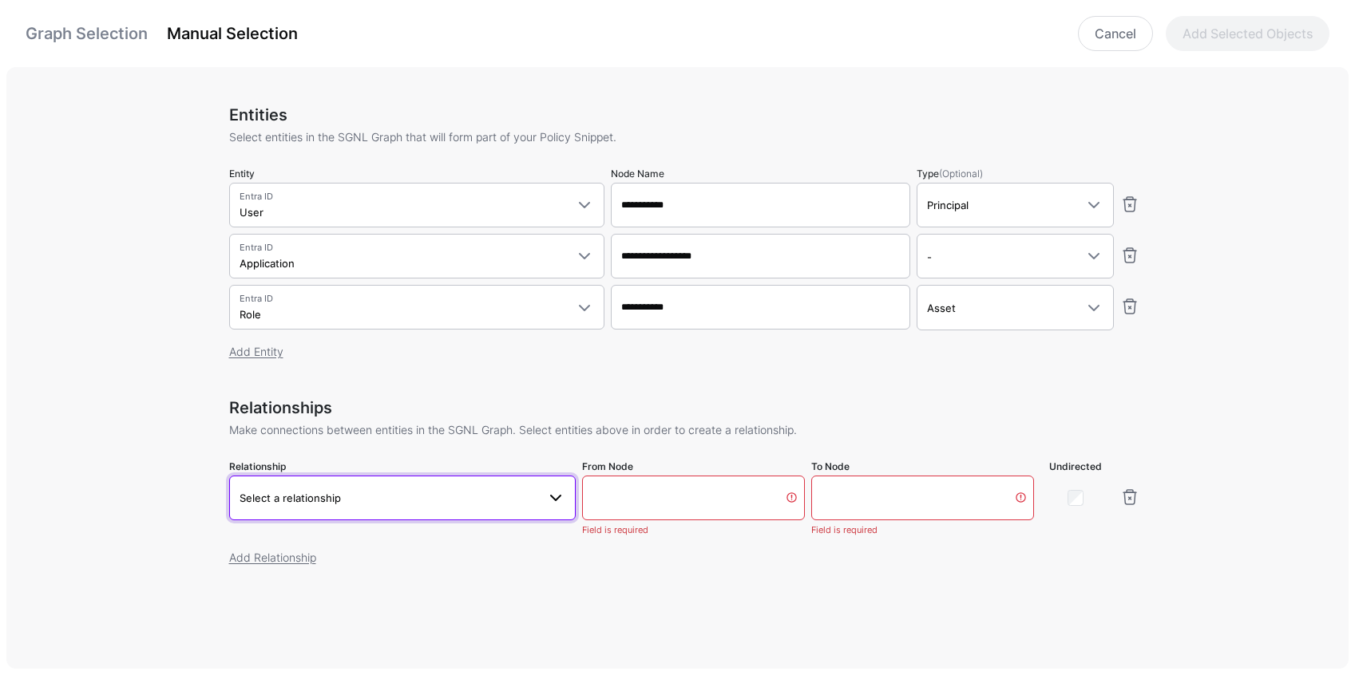
click at [357, 510] on link "Select a relationship" at bounding box center [402, 498] width 346 height 45
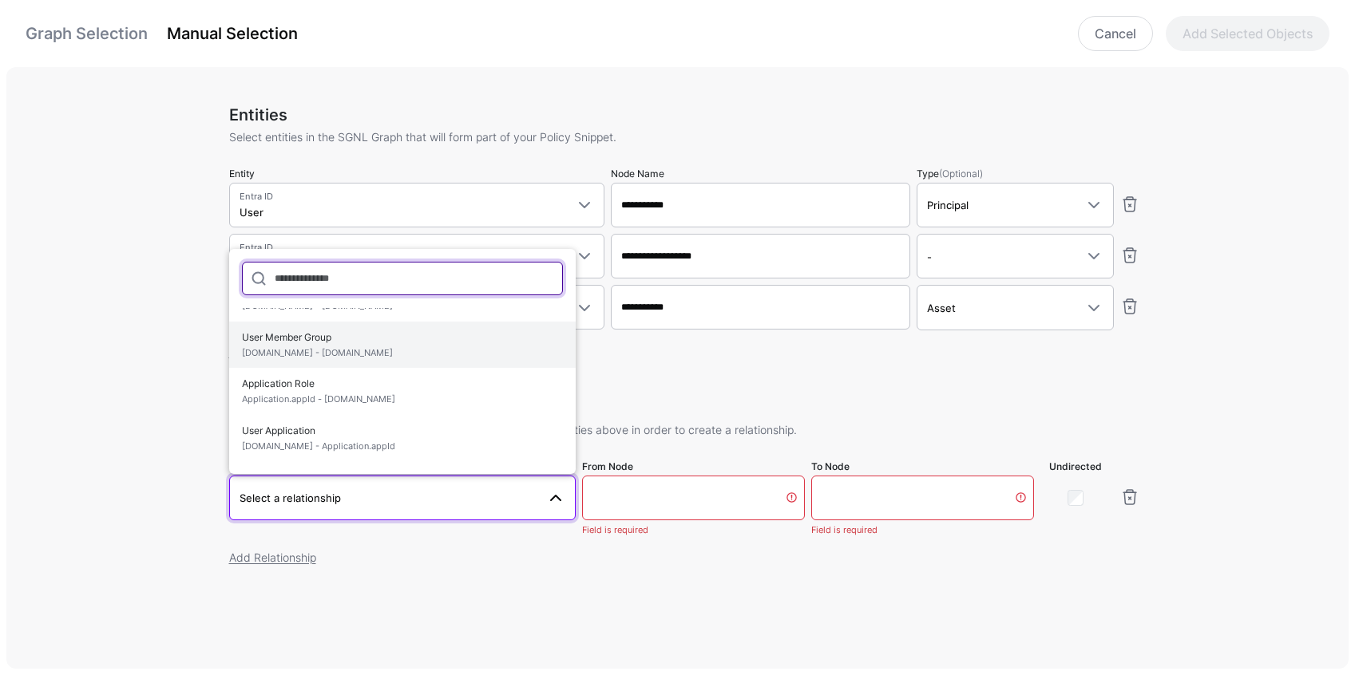
scroll to position [93, 0]
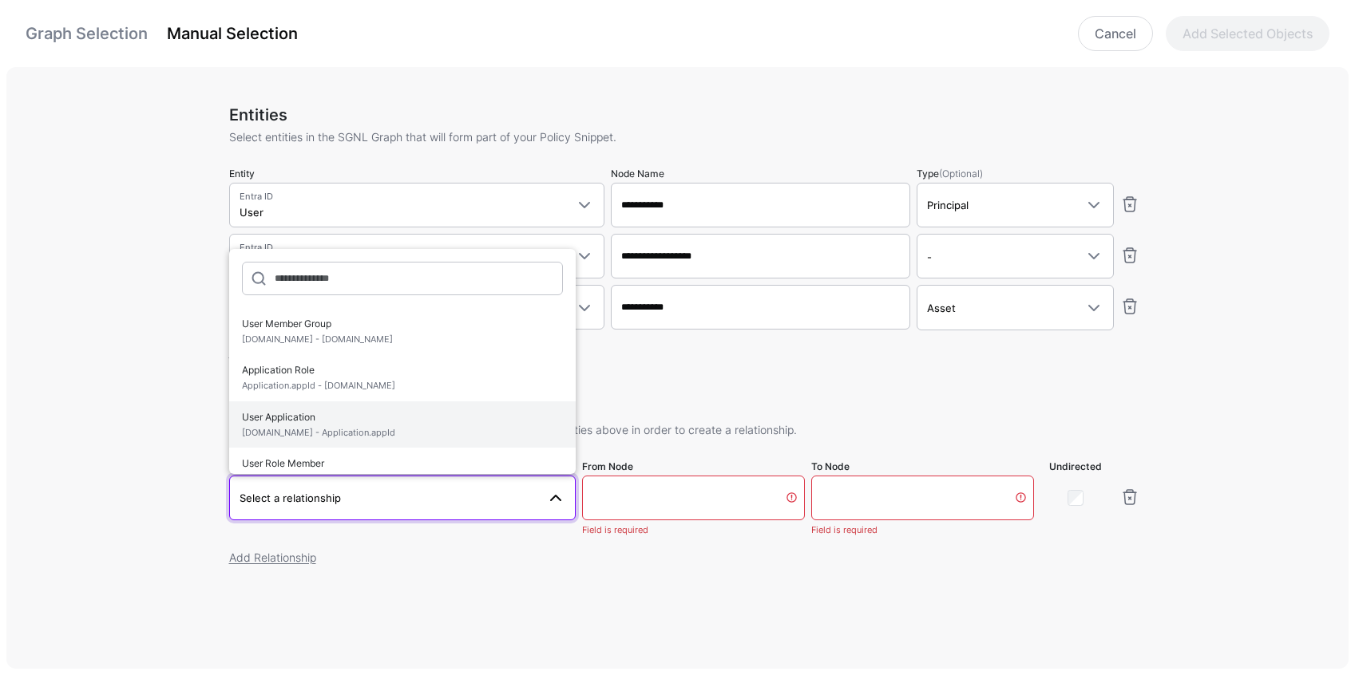
click at [332, 434] on span "[DOMAIN_NAME] - Application.appId" at bounding box center [402, 433] width 321 height 14
type input "**********"
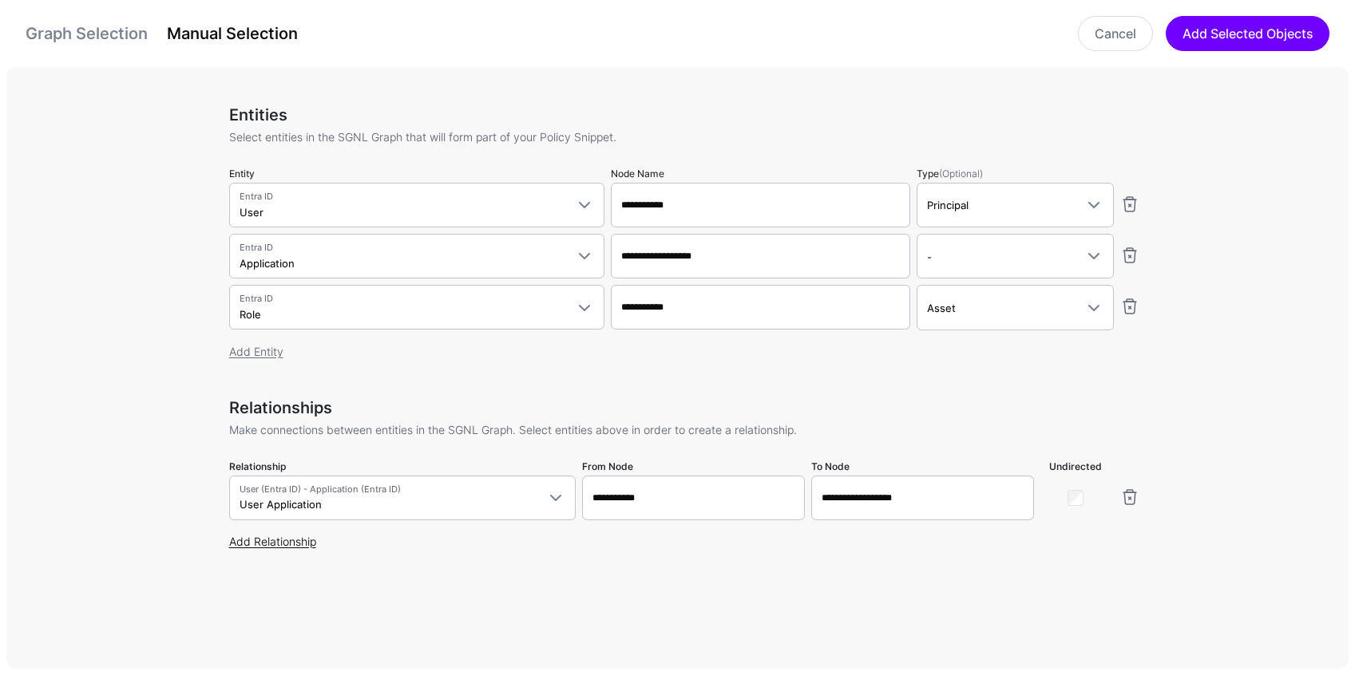
click at [275, 543] on link "Add Relationship" at bounding box center [272, 542] width 87 height 14
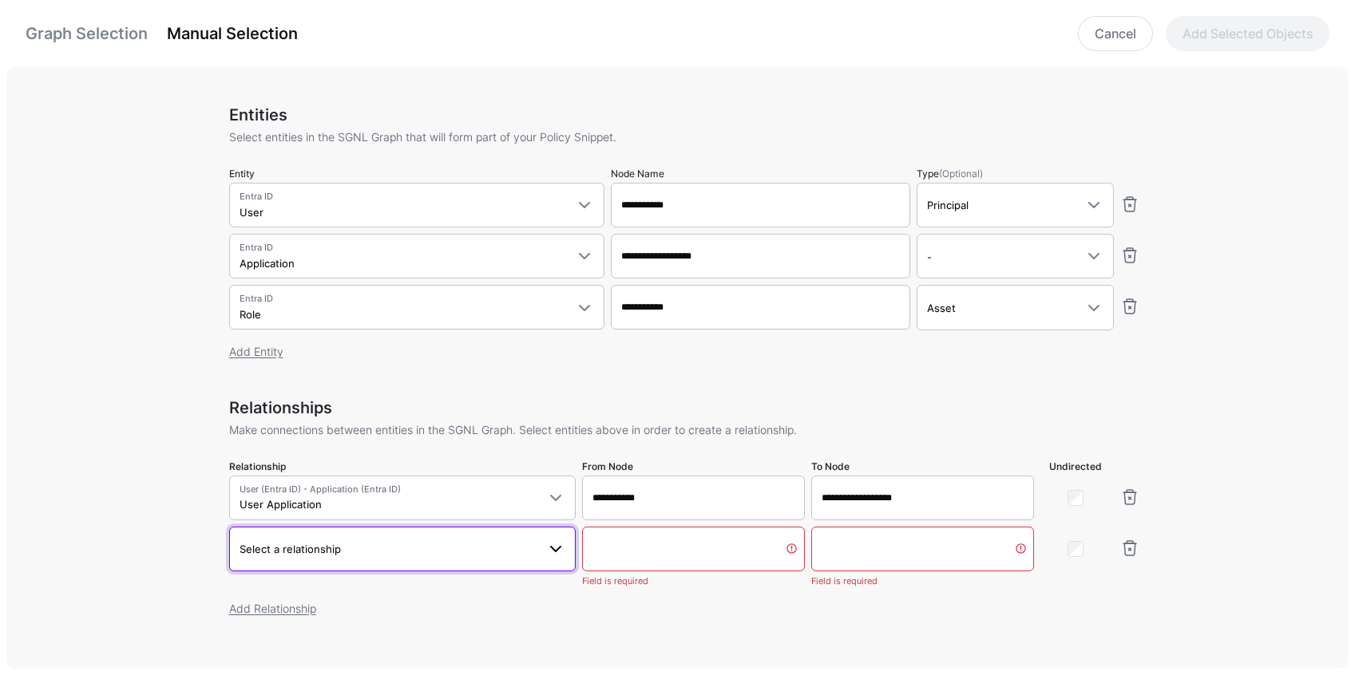
click at [309, 557] on span "Select a relationship" at bounding box center [402, 549] width 326 height 19
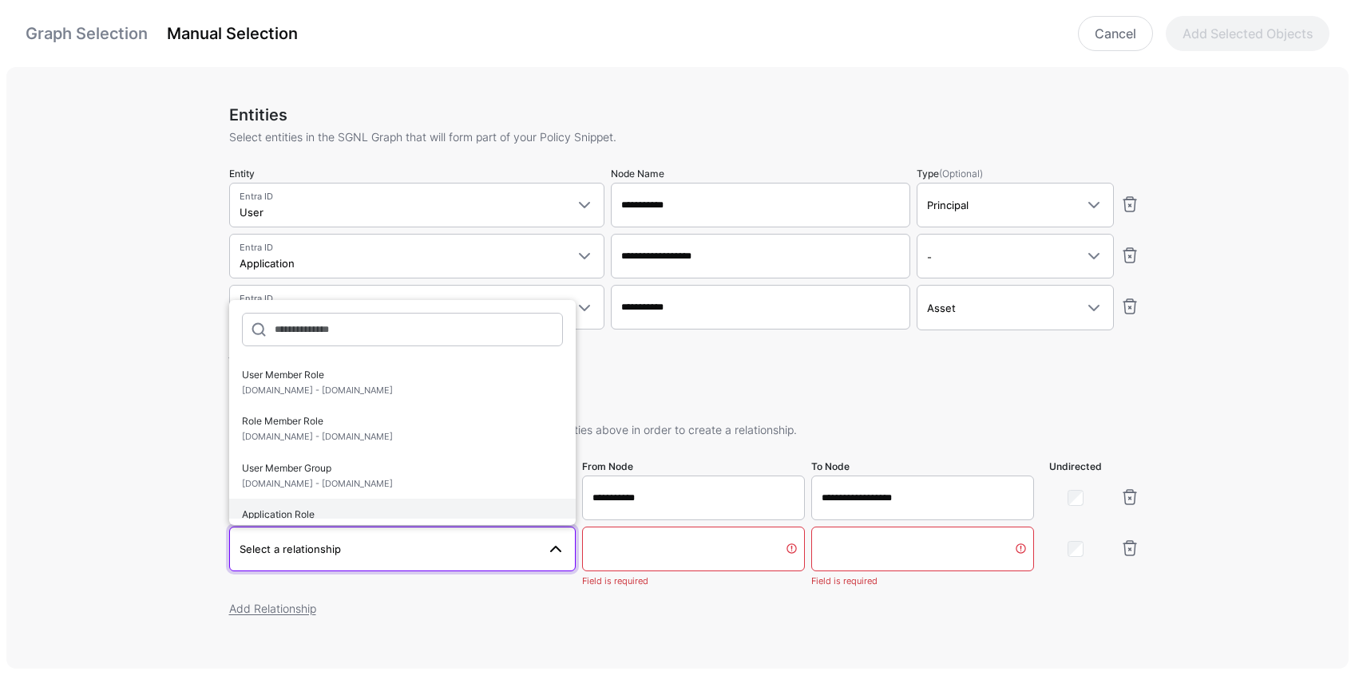
click at [350, 517] on span "Application Role Application.appId - [DOMAIN_NAME]" at bounding box center [402, 523] width 321 height 38
type input "**********"
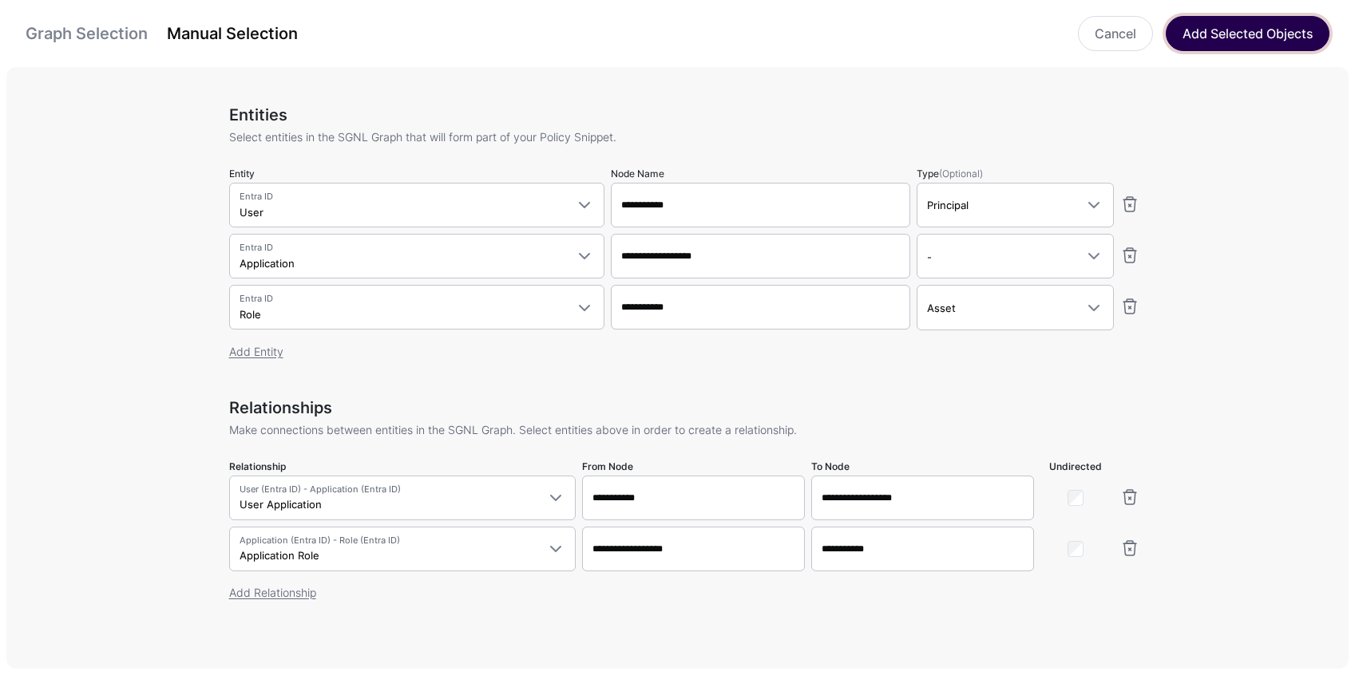
click at [1233, 37] on button "Add Selected Objects" at bounding box center [1248, 33] width 164 height 35
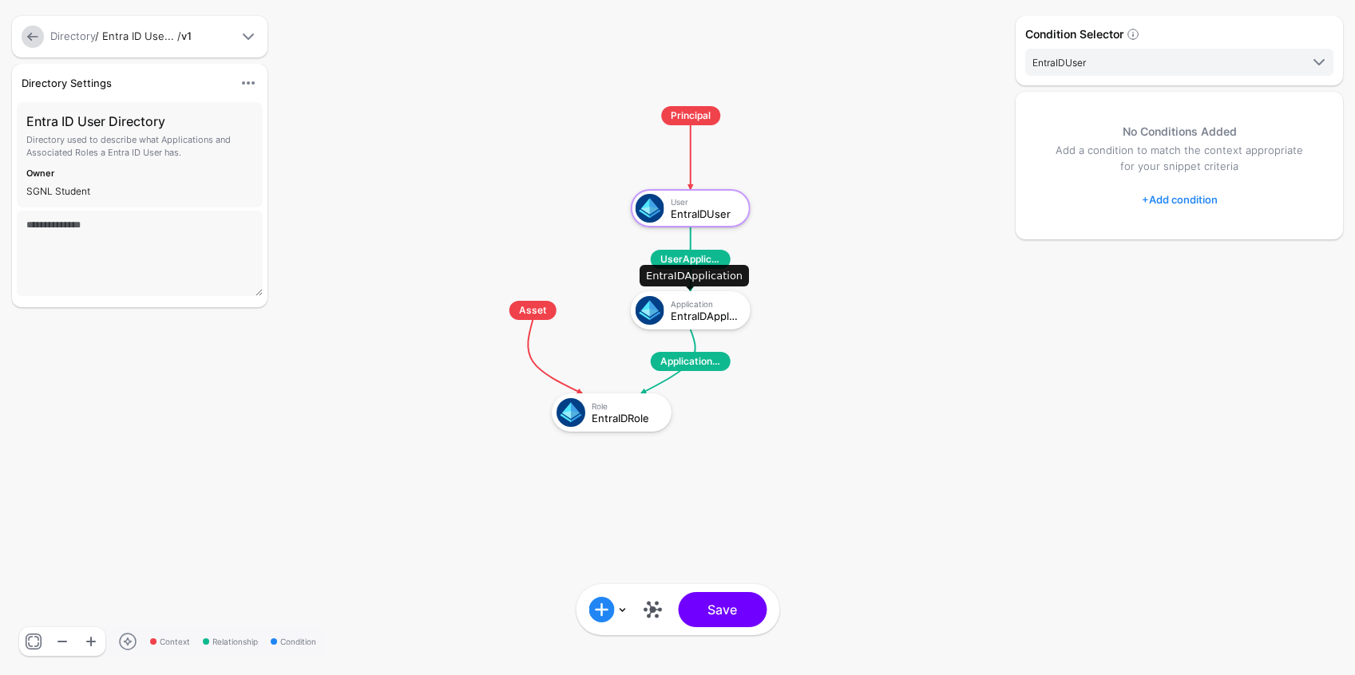
click at [690, 311] on div "EntraIDApplication" at bounding box center [705, 316] width 69 height 11
click div "Application EntraIDApplication"
click at [1201, 204] on link "+ Add condition" at bounding box center [1180, 200] width 76 height 26
click at [1201, 270] on div "Graph Condition" at bounding box center [1243, 266] width 123 height 14
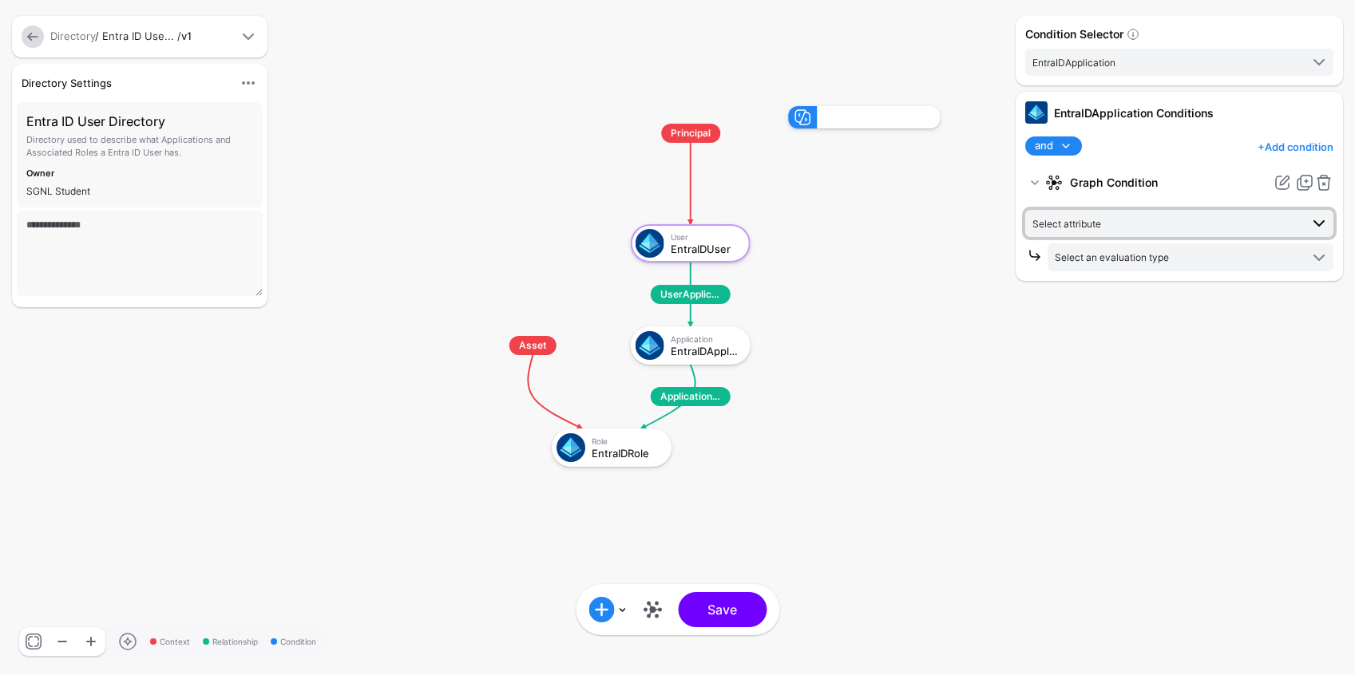
click at [1130, 226] on span "Select attribute" at bounding box center [1165, 224] width 267 height 18
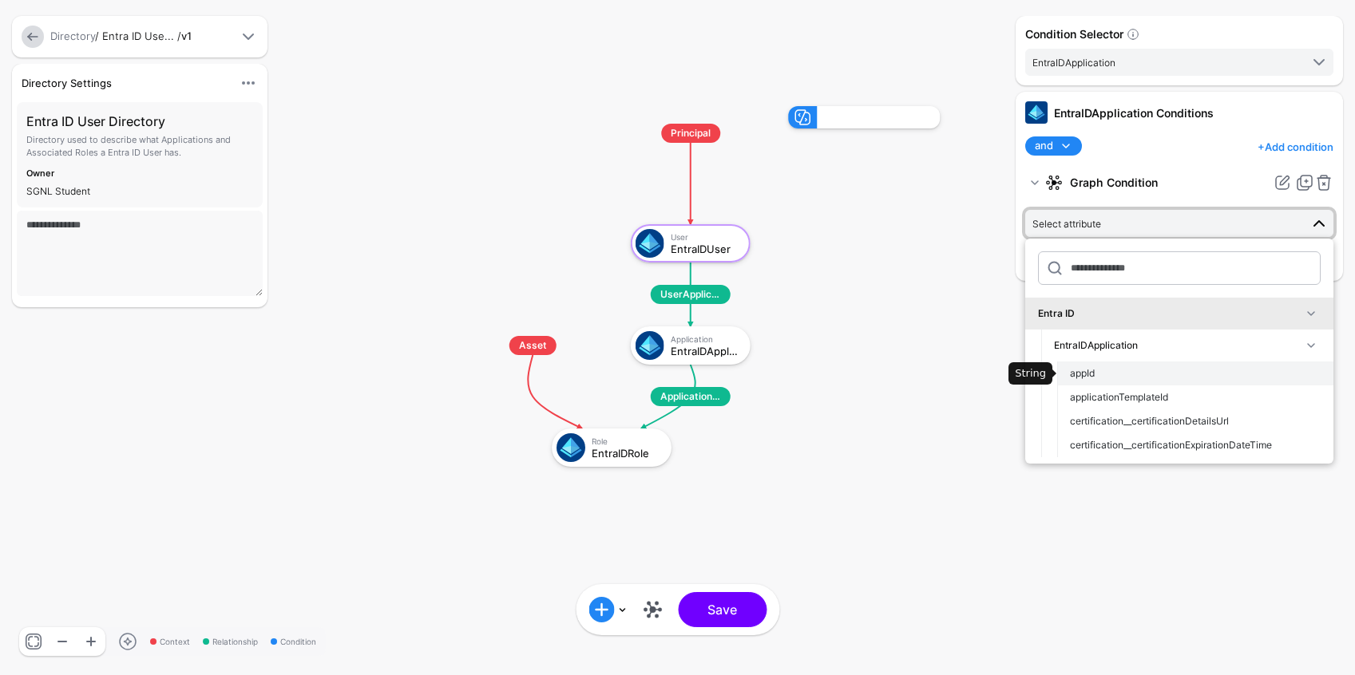
click at [1102, 368] on div "appId" at bounding box center [1195, 373] width 251 height 14
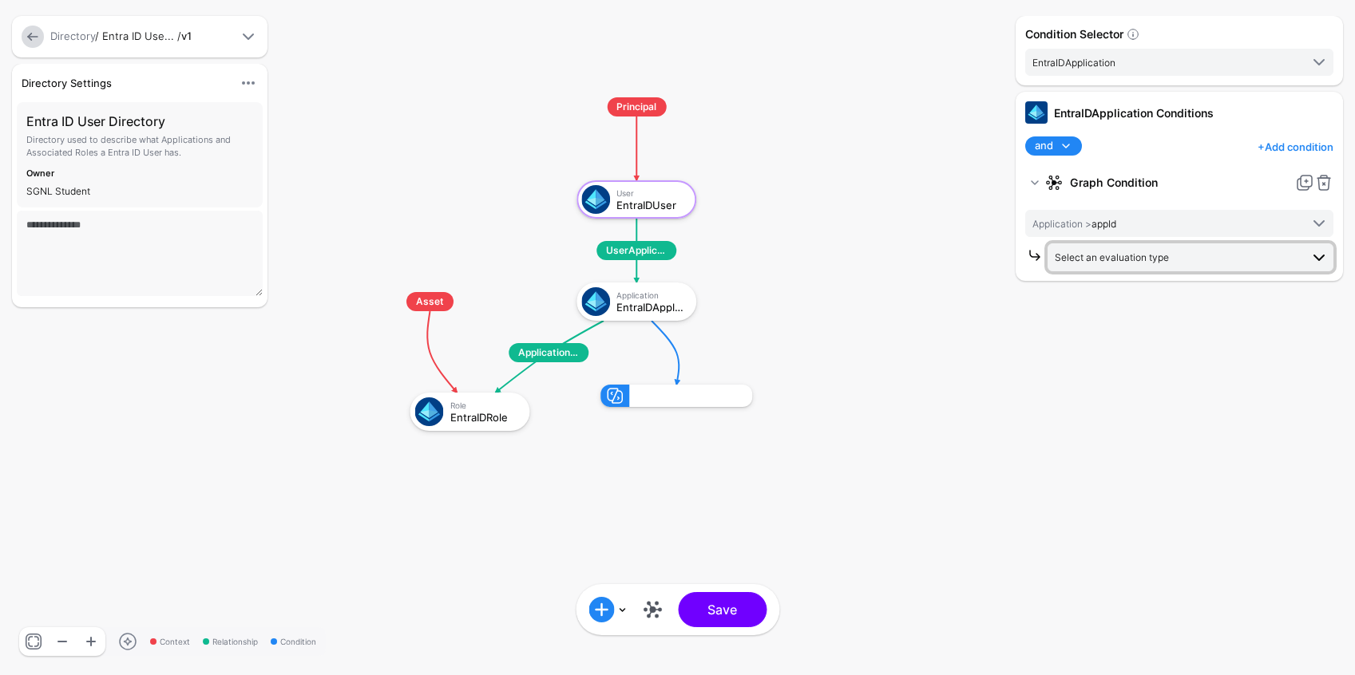
click at [1138, 257] on span "Select an evaluation type" at bounding box center [1112, 257] width 114 height 12
click at [935, 337] on rect at bounding box center [356, 82] width 135475 height 67538
click at [1082, 221] on span "Application >" at bounding box center [1061, 224] width 59 height 12
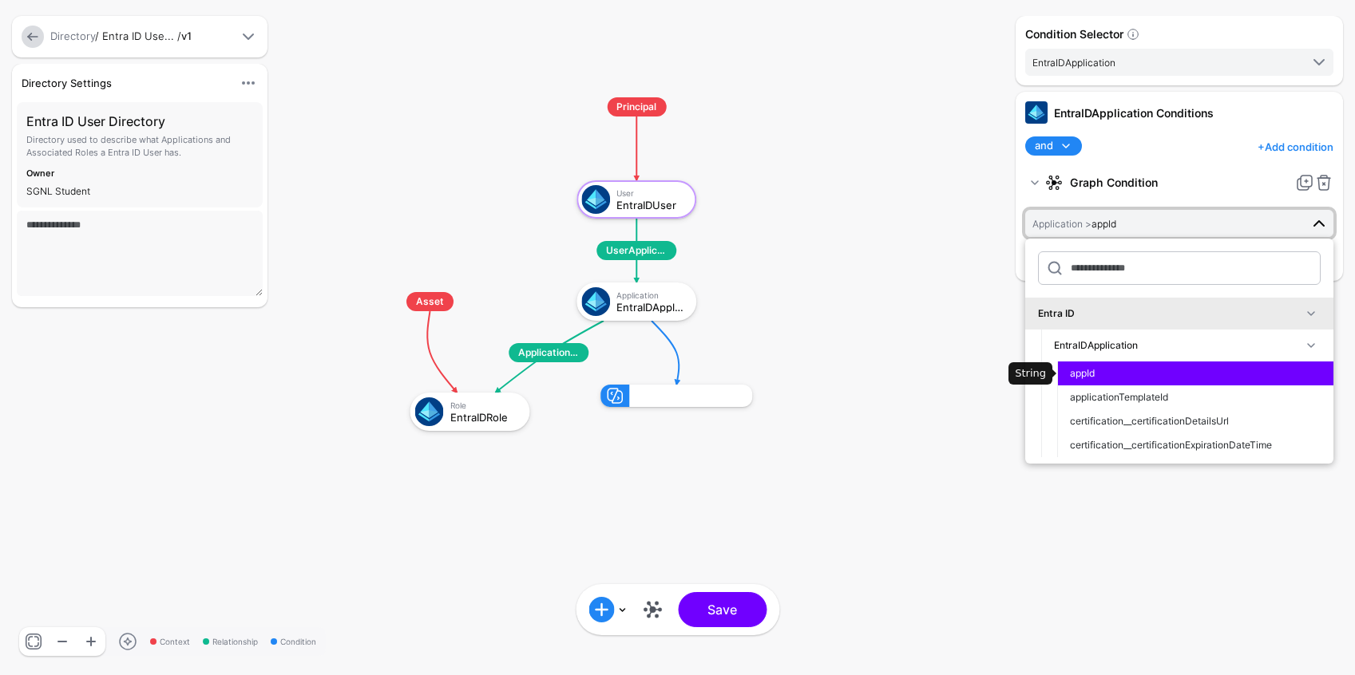
click at [1079, 370] on span "appId" at bounding box center [1082, 373] width 25 height 12
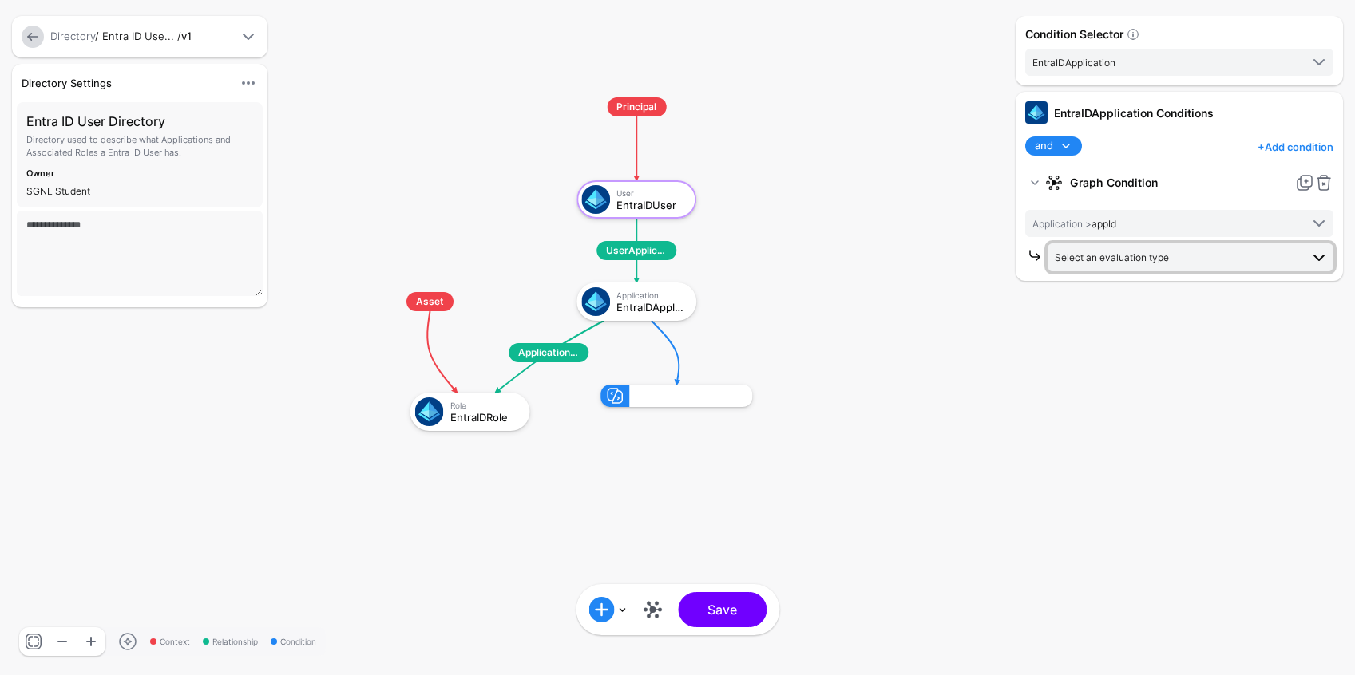
click at [1188, 257] on span "Select an evaluation type" at bounding box center [1177, 257] width 245 height 18
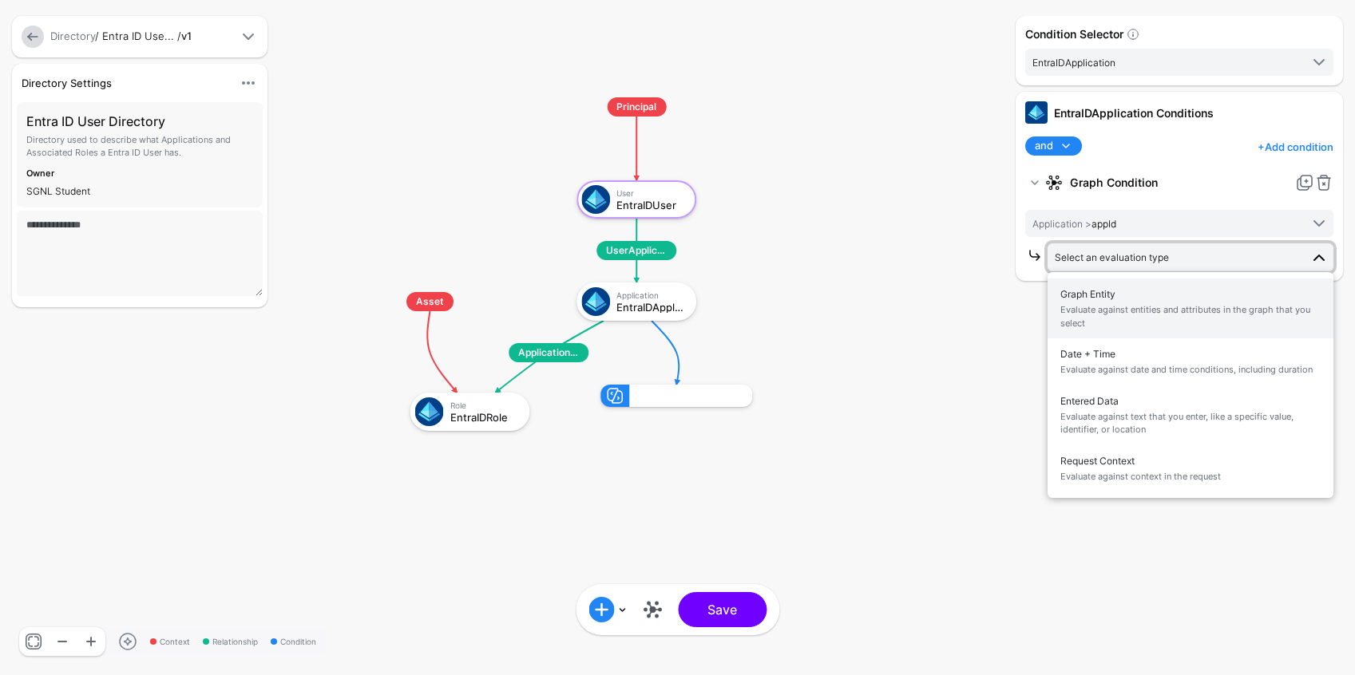
click at [1145, 311] on span "Evaluate against entities and attributes in the graph that you select" at bounding box center [1190, 316] width 260 height 26
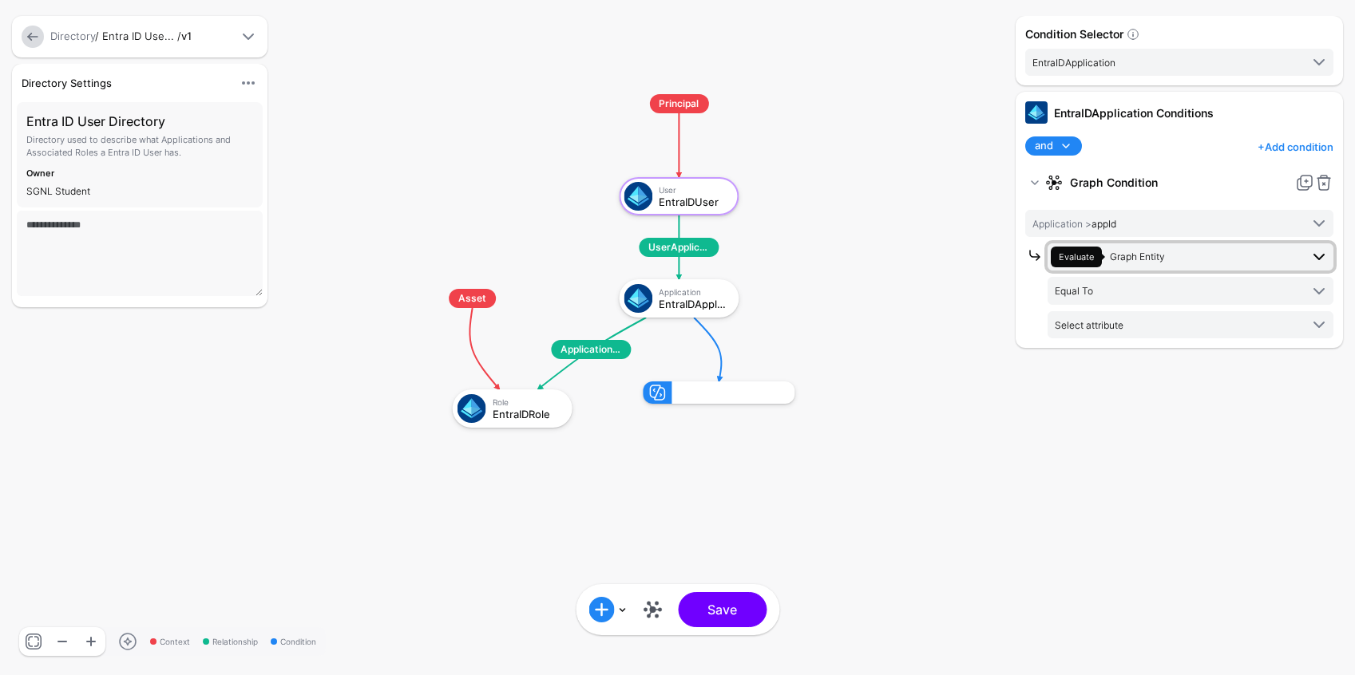
click at [1136, 258] on span "Graph Entity" at bounding box center [1137, 257] width 55 height 12
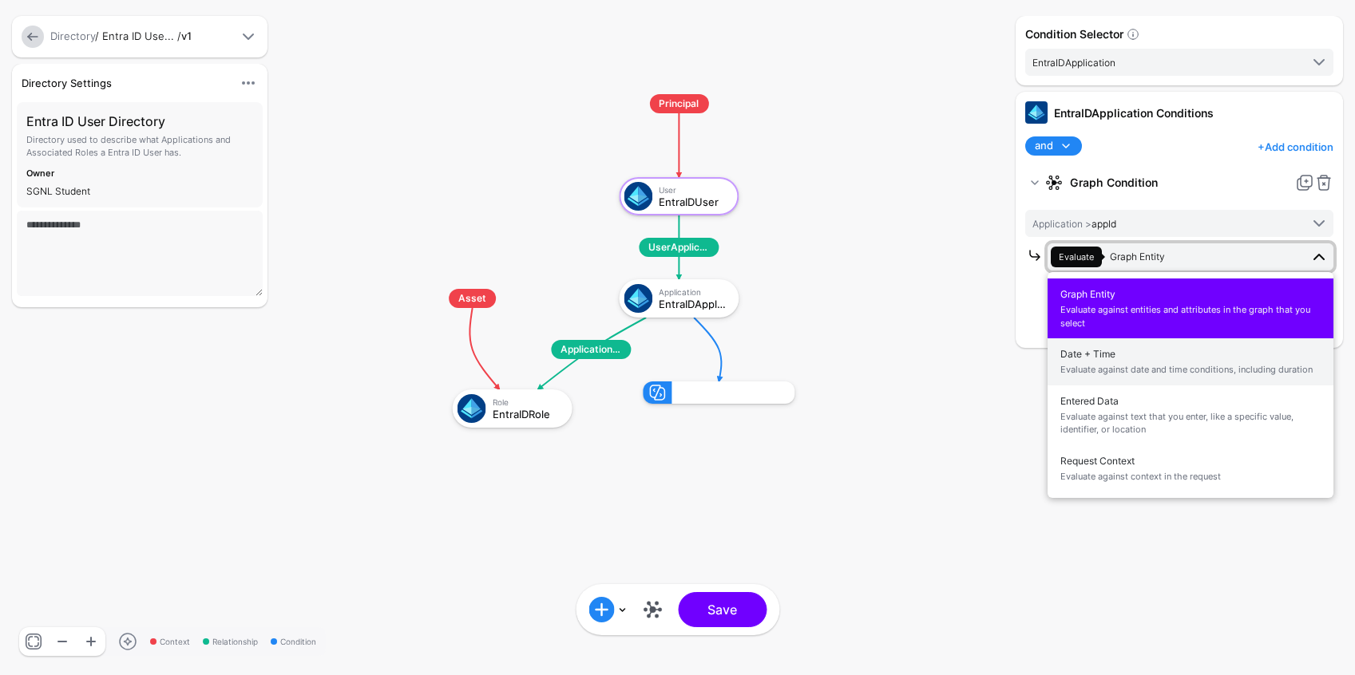
click at [1138, 364] on span "Evaluate against date and time conditions, including duration" at bounding box center [1190, 370] width 260 height 14
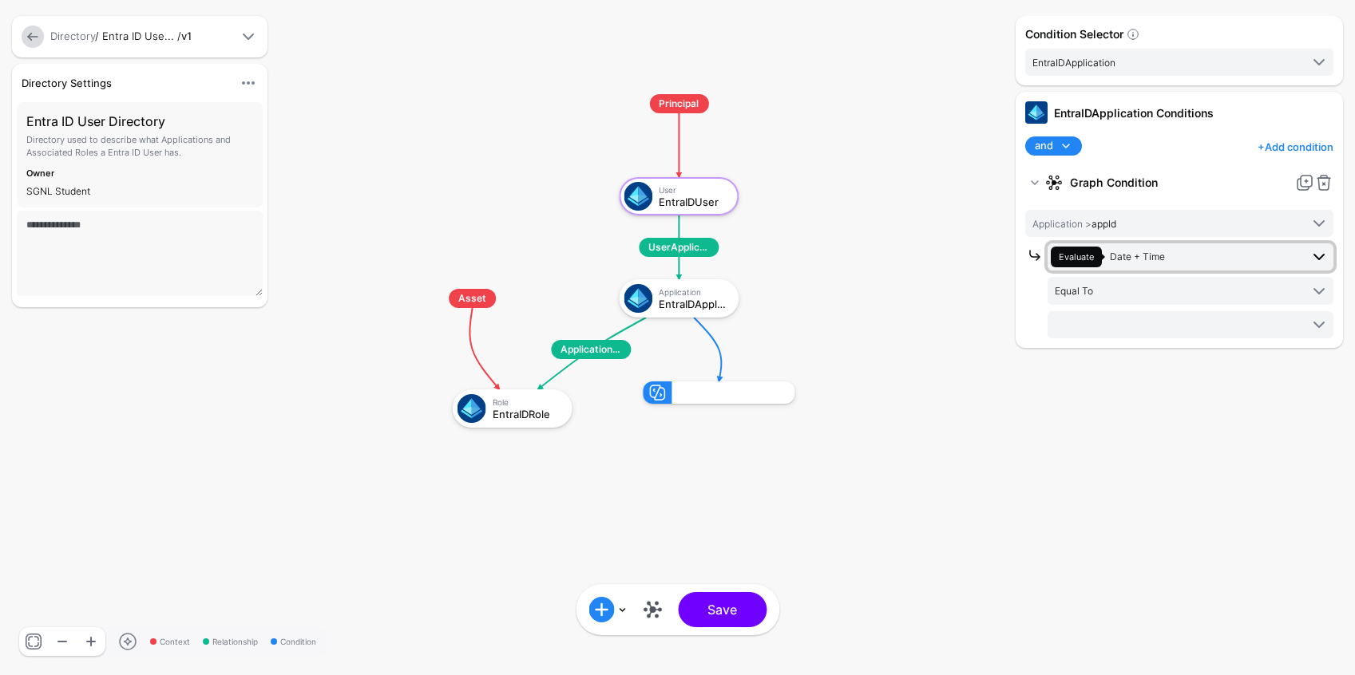
click at [1146, 256] on span "Date + Time" at bounding box center [1137, 257] width 55 height 12
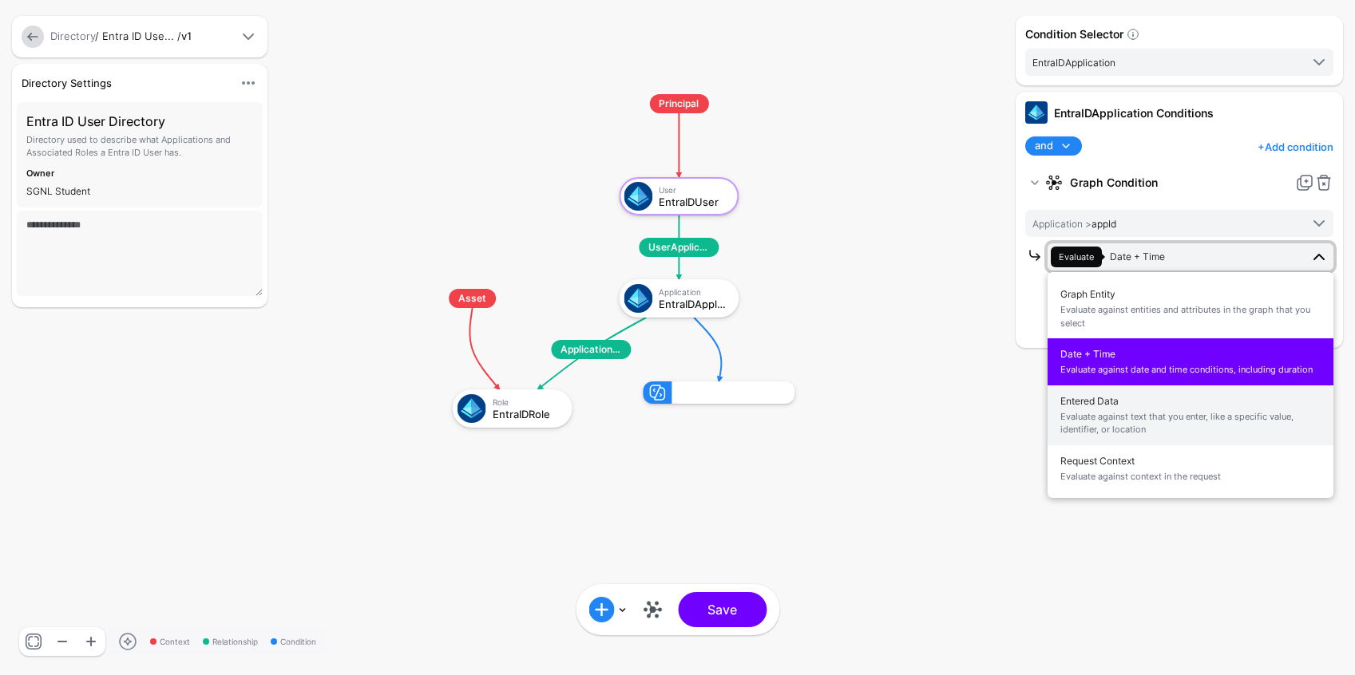
click at [1135, 415] on span "Evaluate against text that you enter, like a specific value, identifier, or loc…" at bounding box center [1190, 423] width 260 height 26
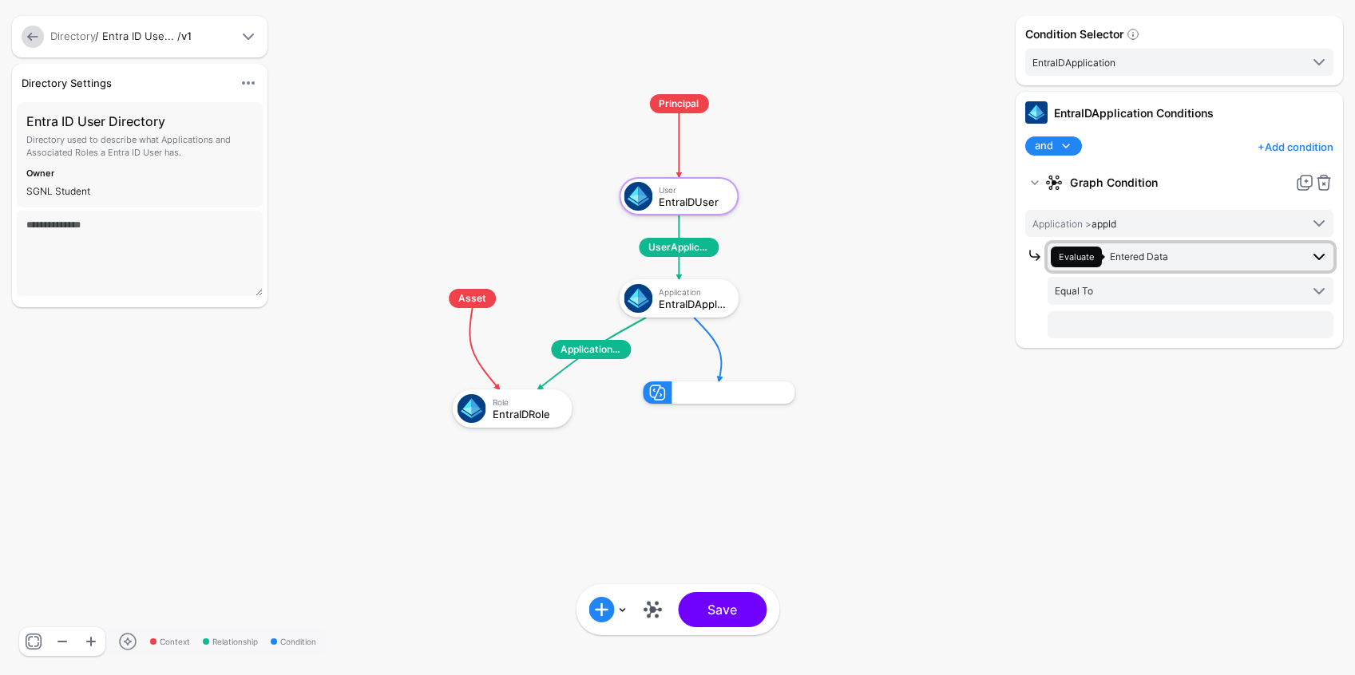
click at [1150, 263] on span "Evaluate Entered Data" at bounding box center [1175, 257] width 249 height 21
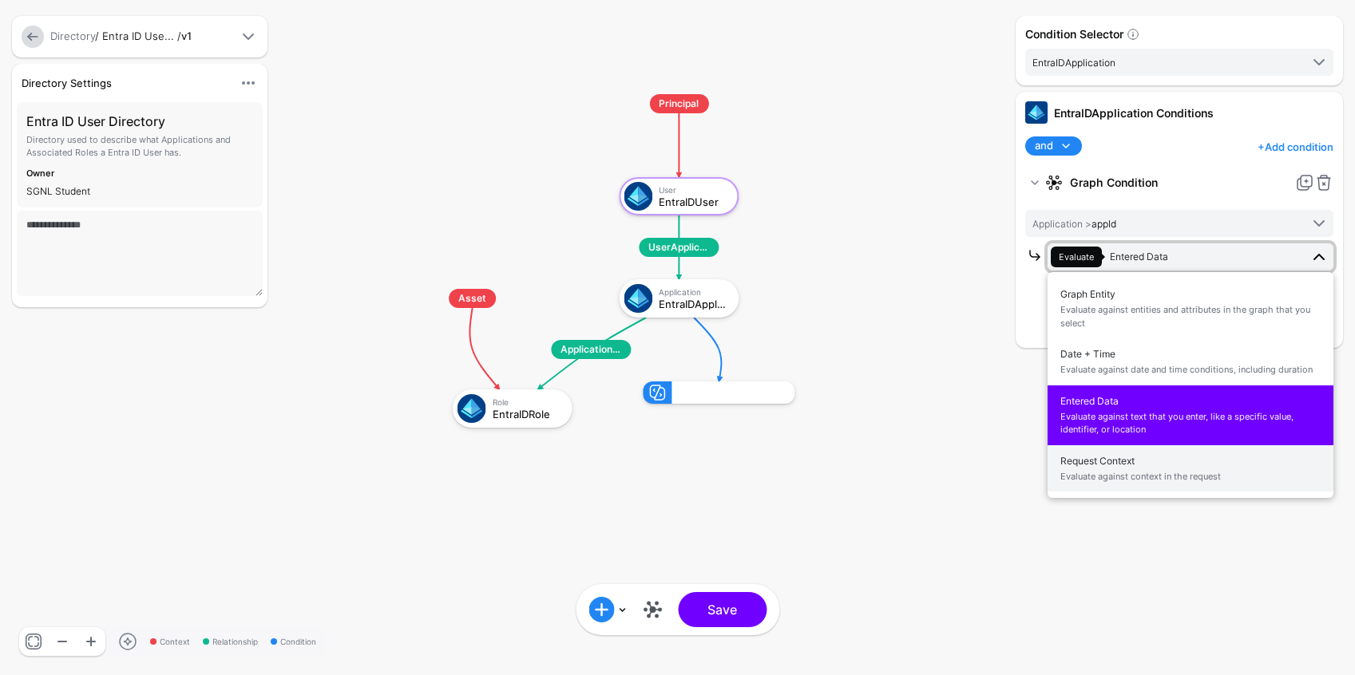
click at [1127, 467] on span "Request Context Evaluate against context in the request" at bounding box center [1190, 469] width 260 height 38
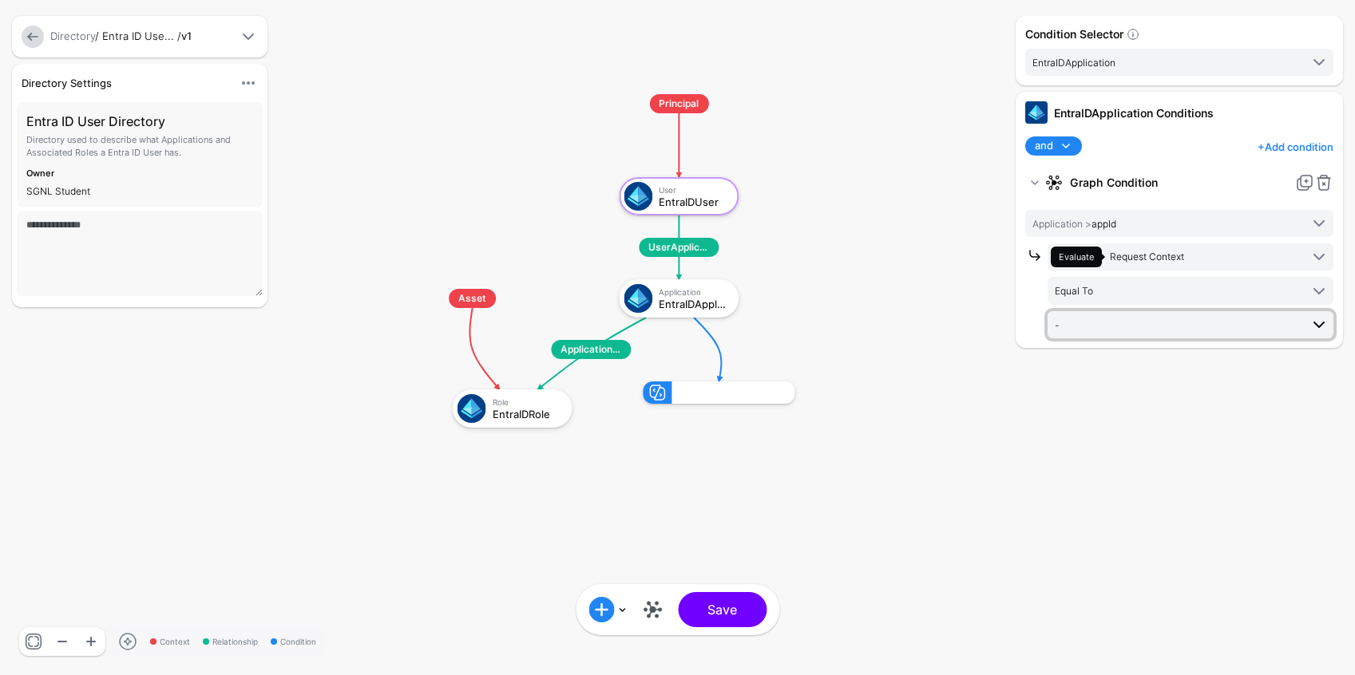
click at [1087, 327] on span "-" at bounding box center [1177, 325] width 245 height 18
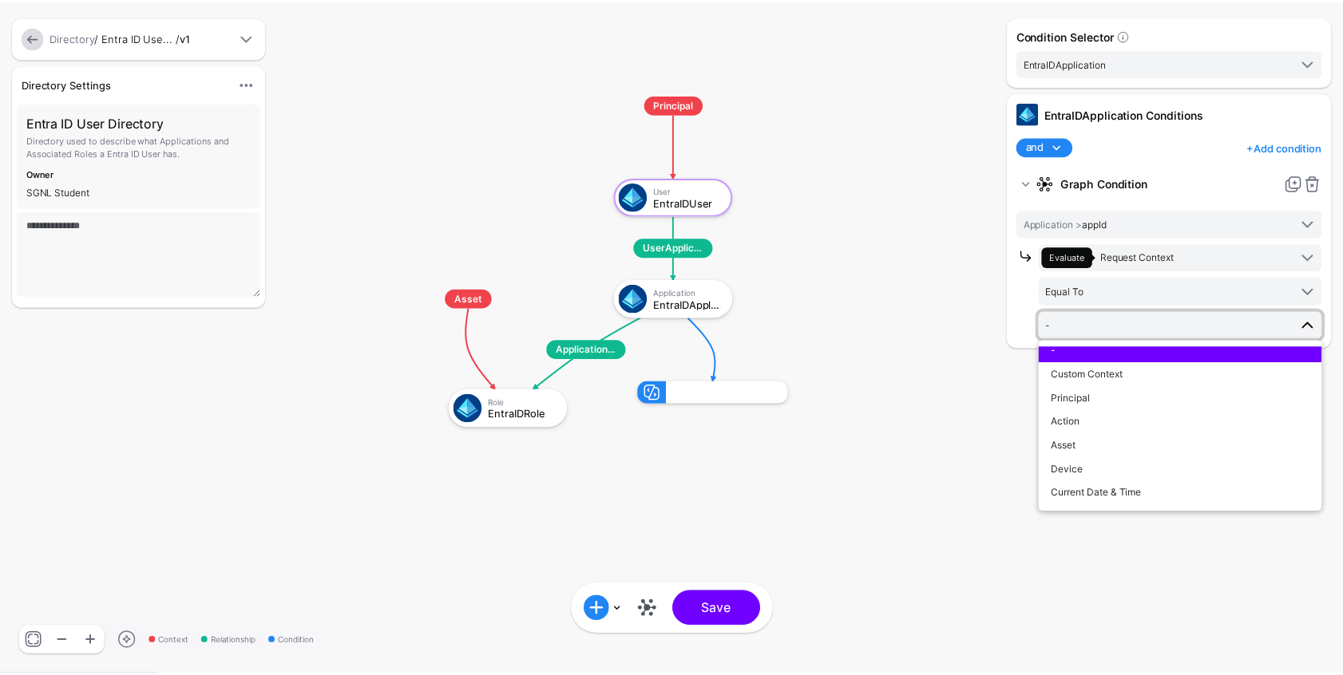
scroll to position [0, 0]
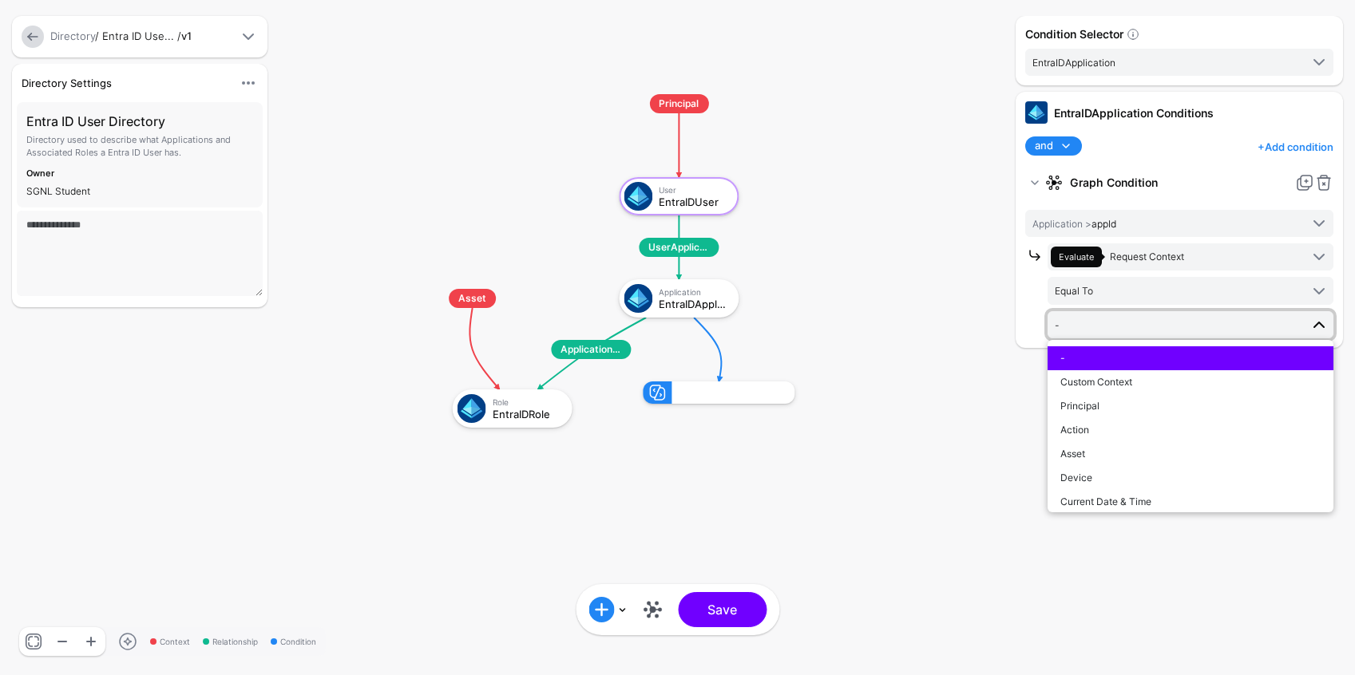
click at [1083, 329] on span "-" at bounding box center [1177, 325] width 245 height 18
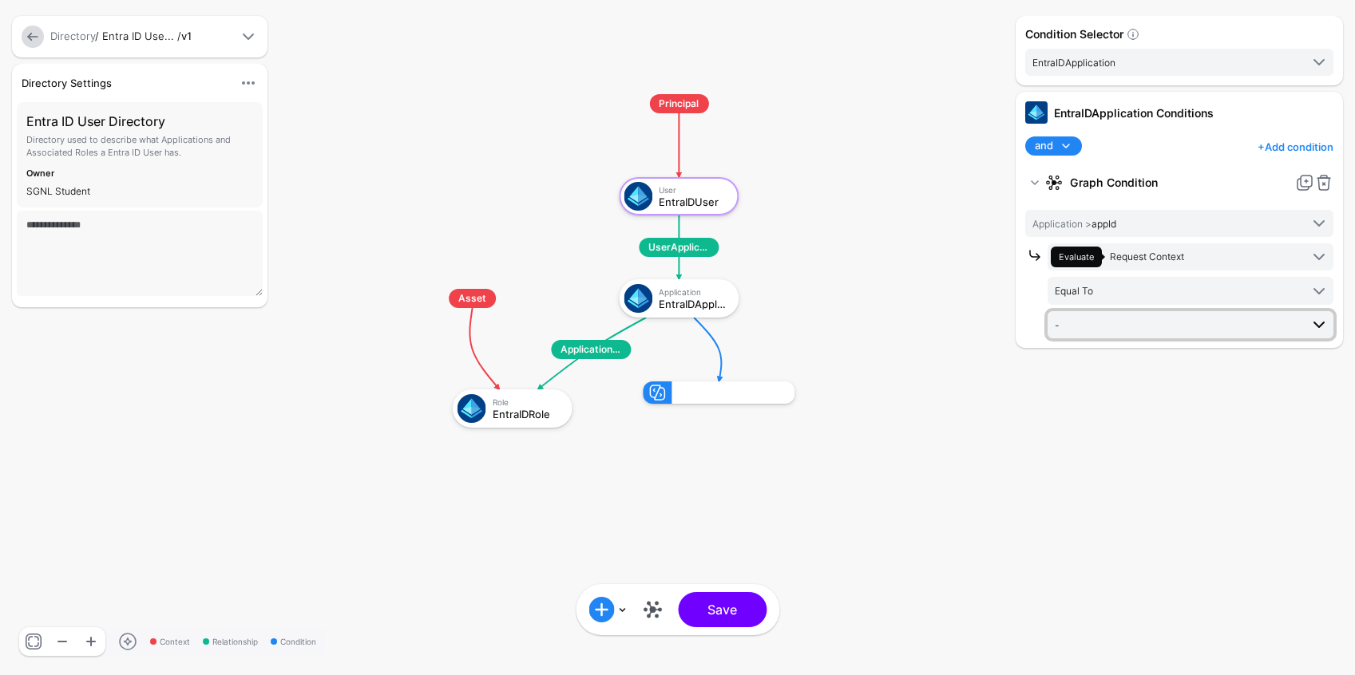
click at [1083, 329] on span "-" at bounding box center [1177, 325] width 245 height 18
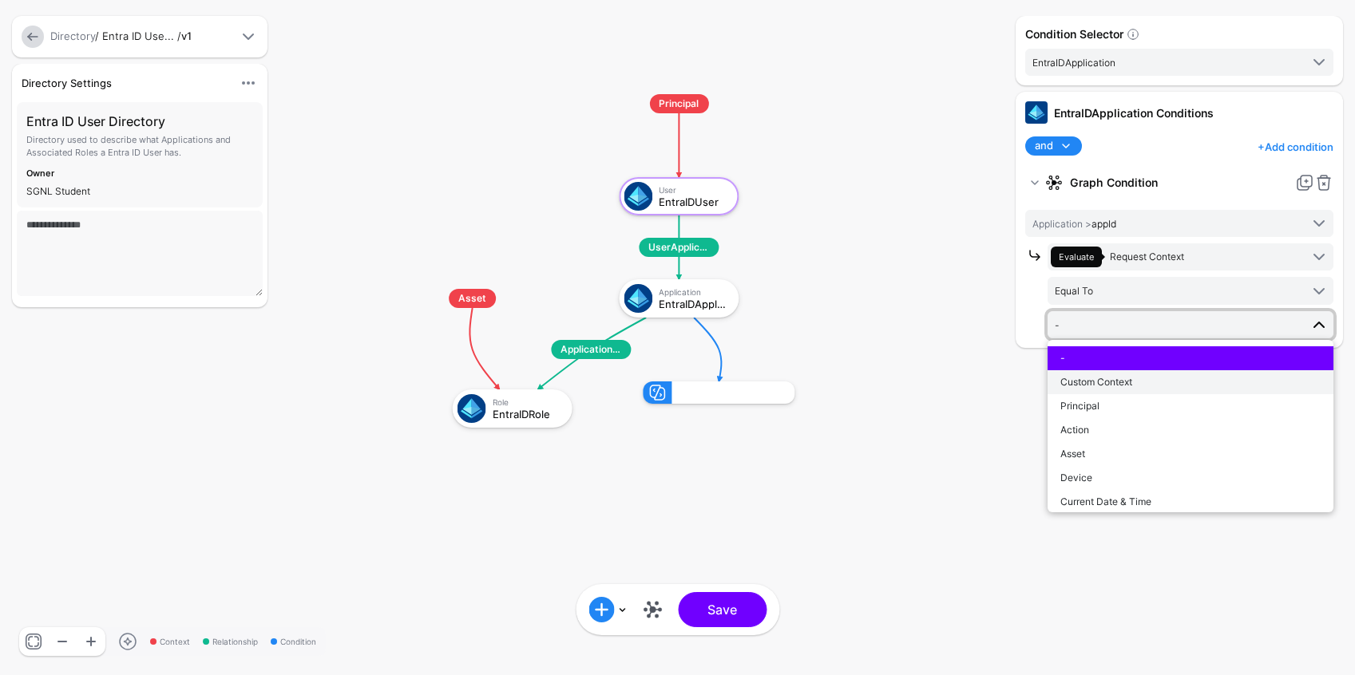
click at [1118, 386] on span "Custom Context" at bounding box center [1096, 382] width 72 height 12
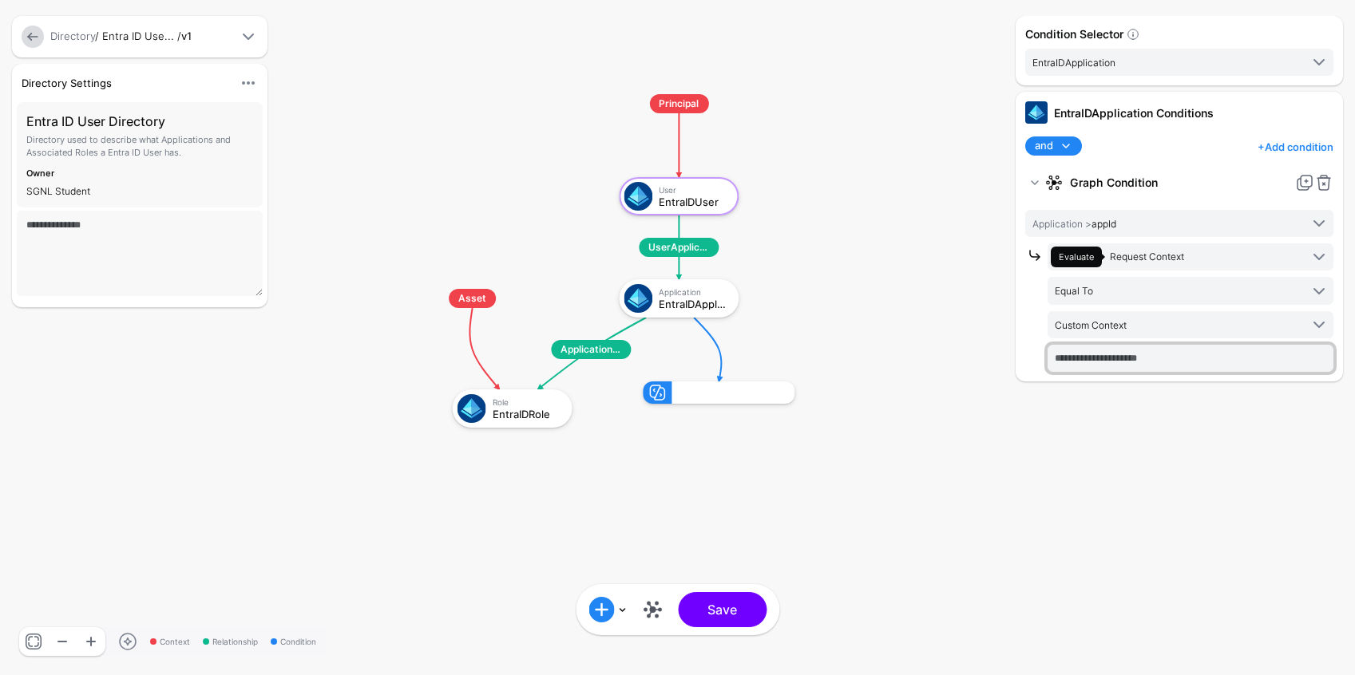
click at [1109, 362] on input "text" at bounding box center [1190, 358] width 286 height 27
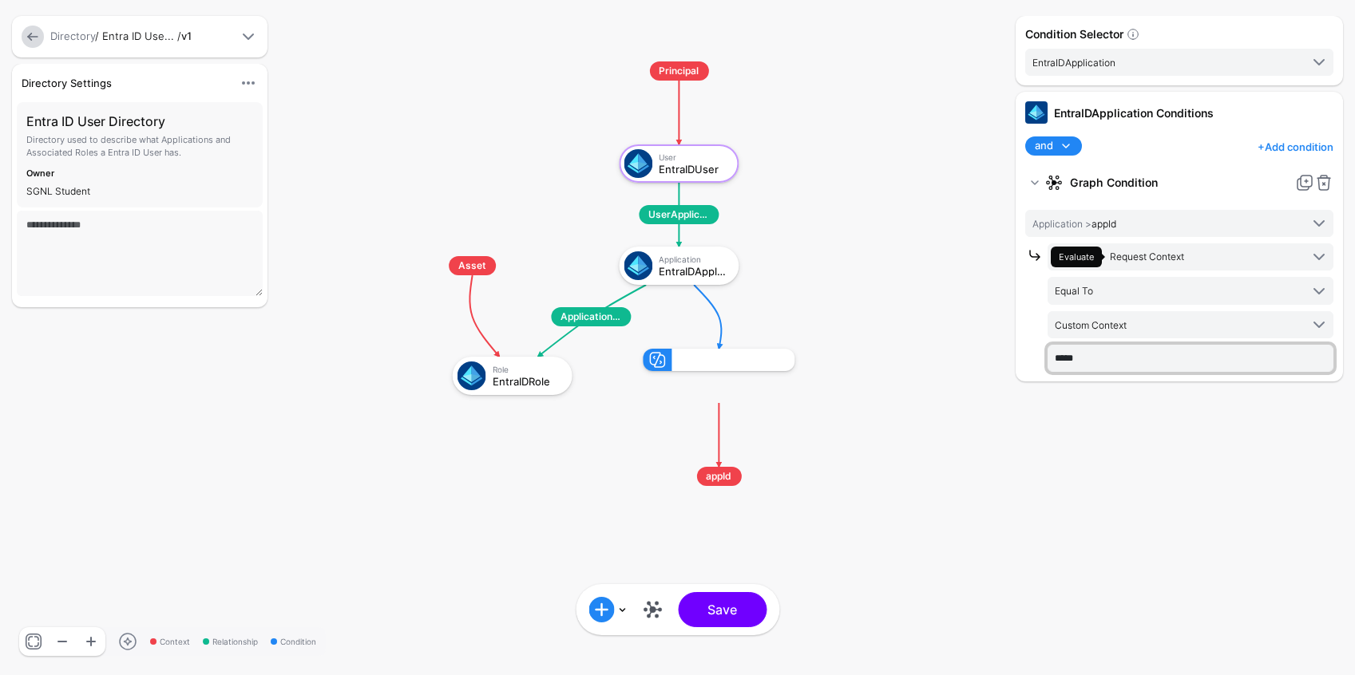
type input "*****"
click at [1034, 505] on div "Condition Selector EntraIDApplication EntraIDUser EntraIDApplication EntraIDRol…" at bounding box center [1178, 337] width 335 height 643
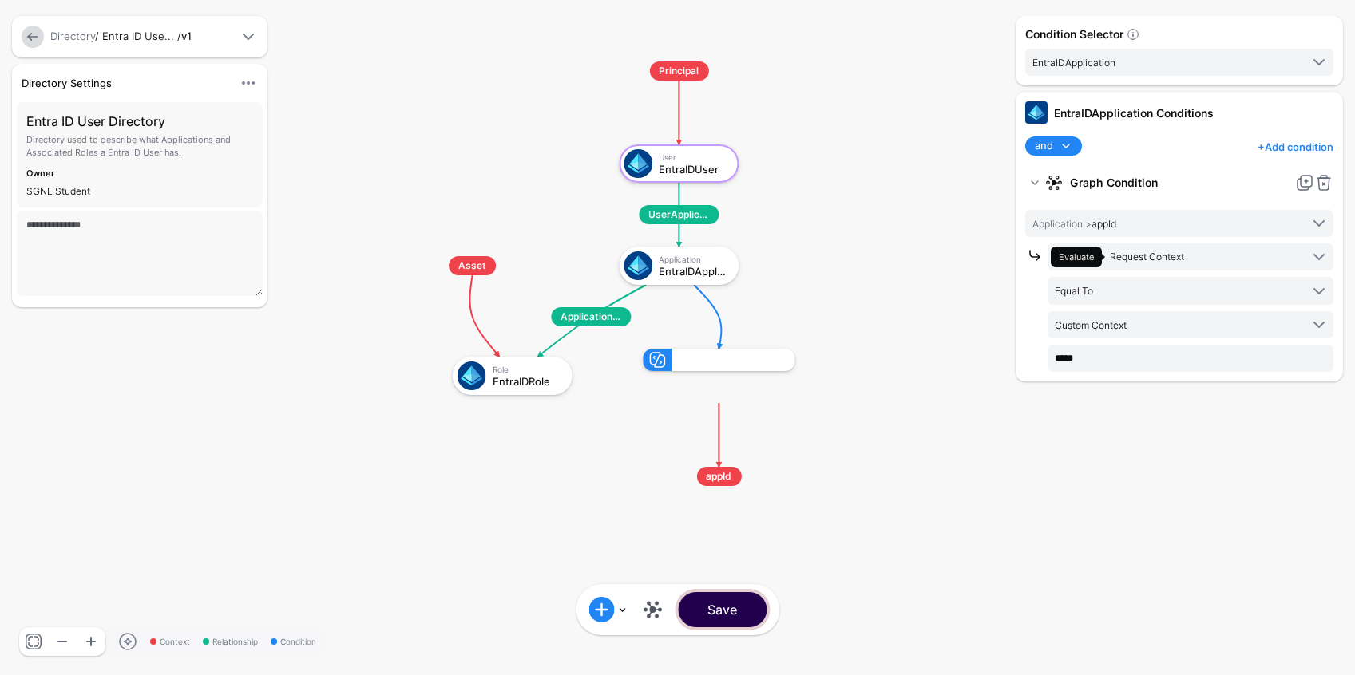
click at [740, 614] on button "Save" at bounding box center [722, 609] width 89 height 35
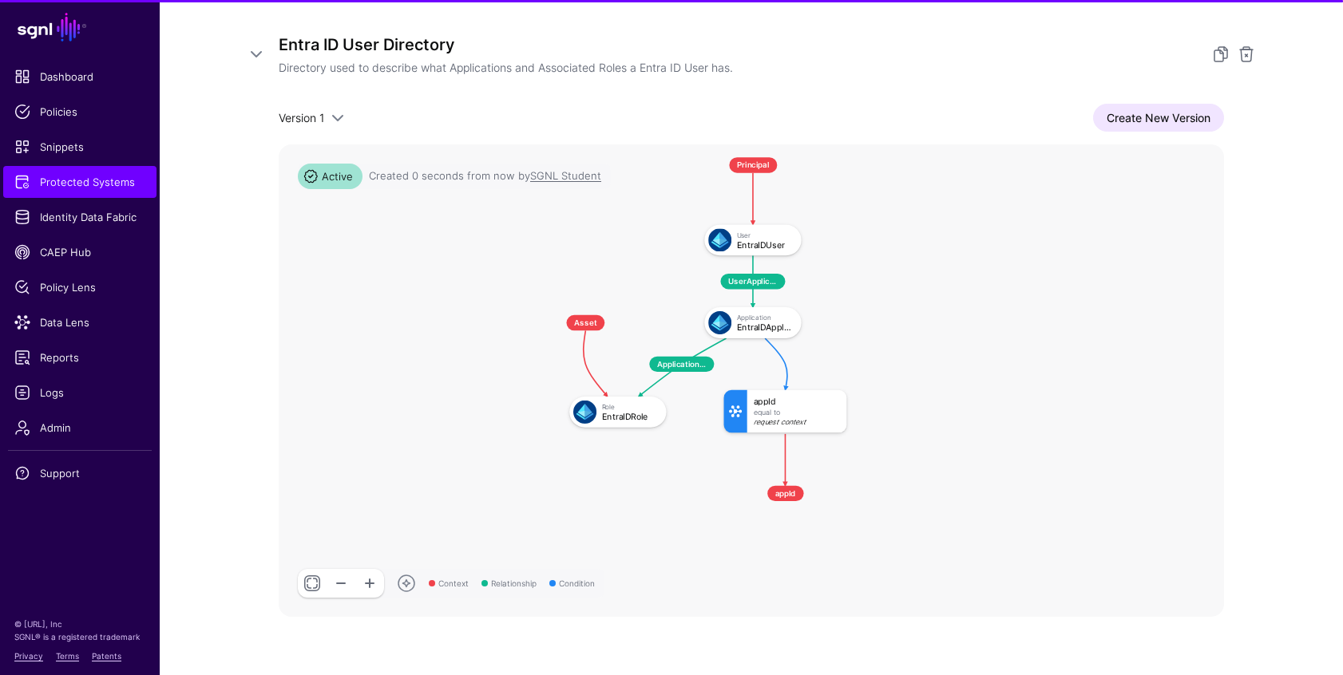
scroll to position [259, 0]
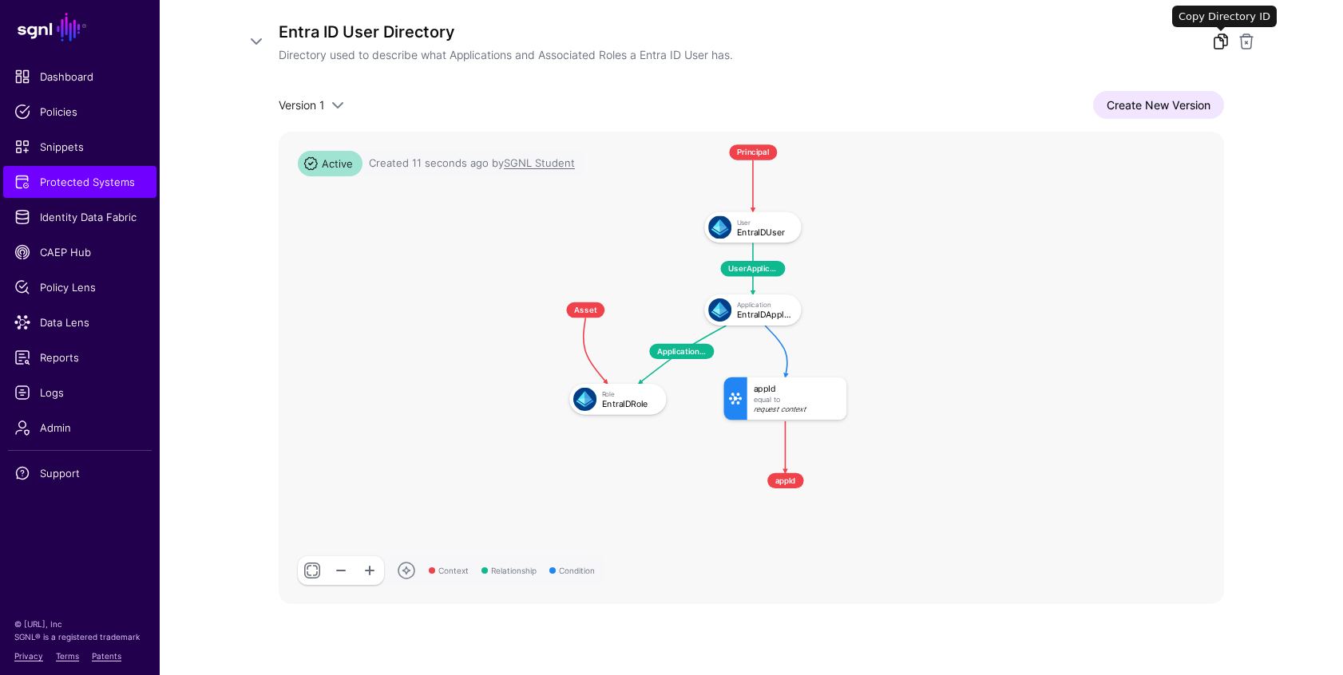
click at [1222, 45] on link at bounding box center [1220, 41] width 19 height 19
